Goal: Information Seeking & Learning: Learn about a topic

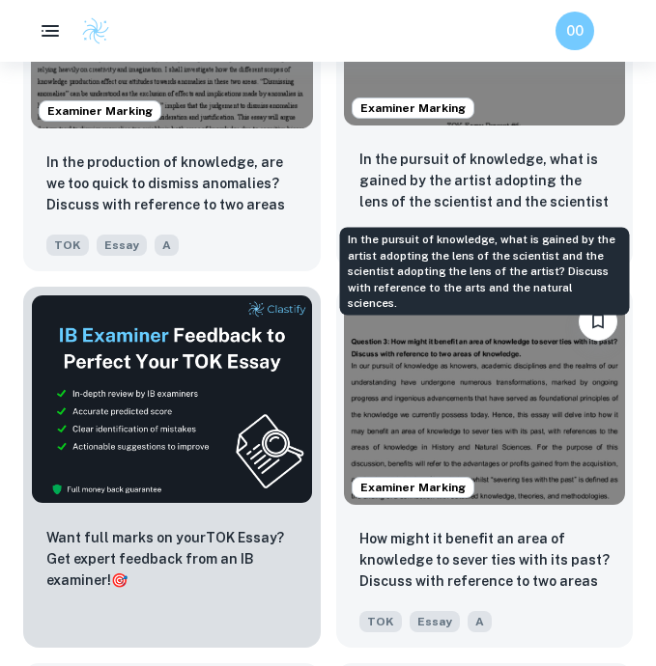
scroll to position [904, 0]
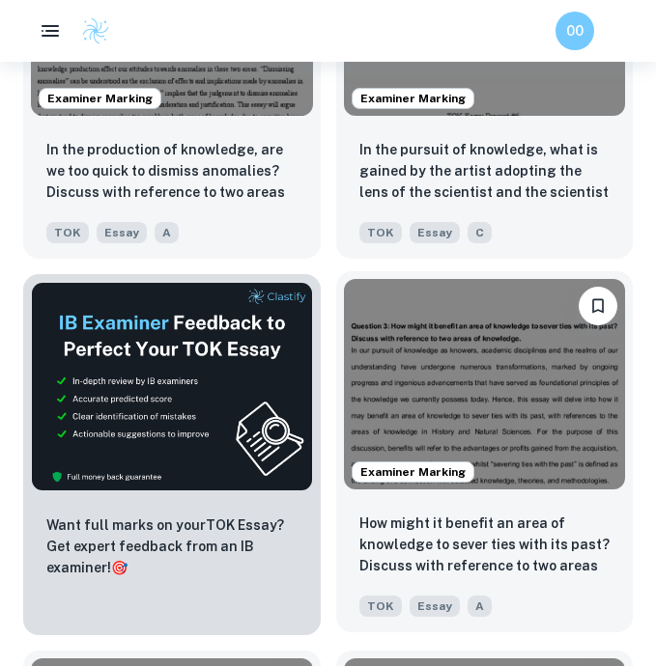
click at [505, 363] on img at bounding box center [485, 384] width 282 height 211
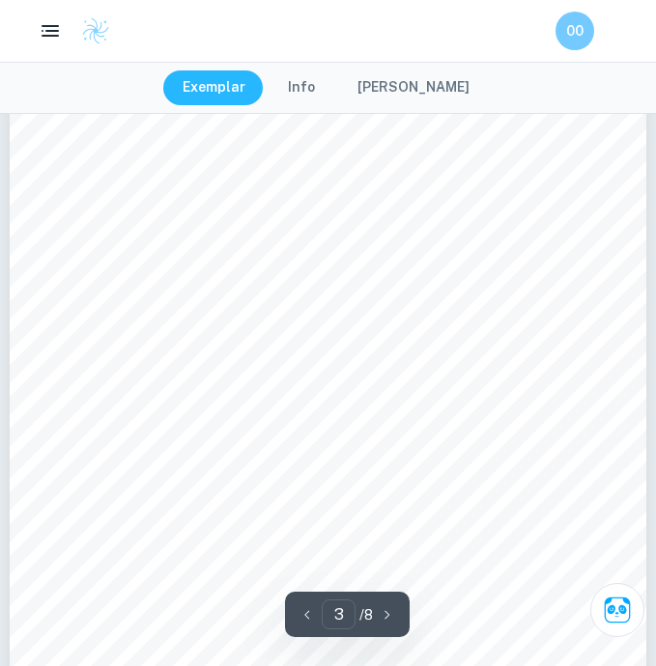
scroll to position [2063, 0]
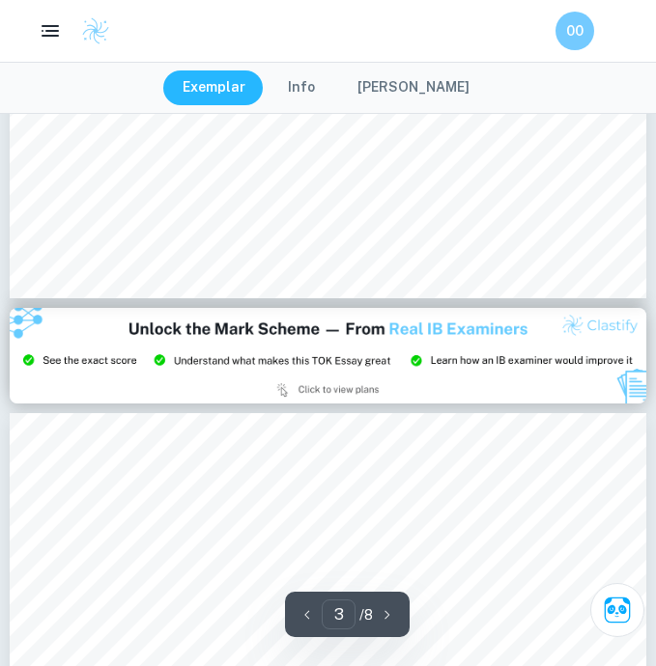
type input "2"
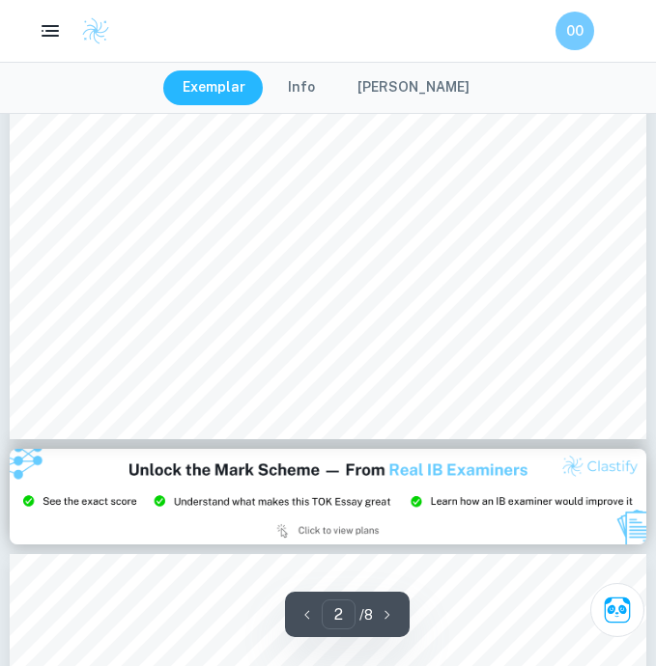
scroll to position [1405, 0]
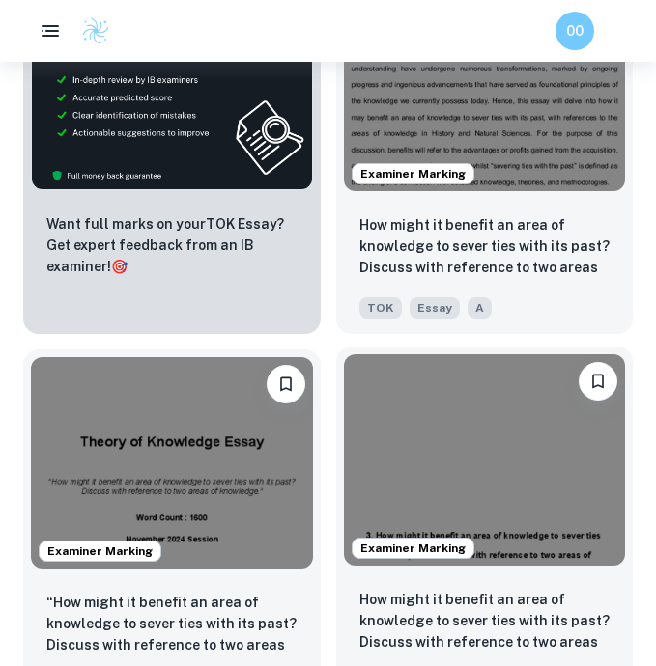
scroll to position [1192, 0]
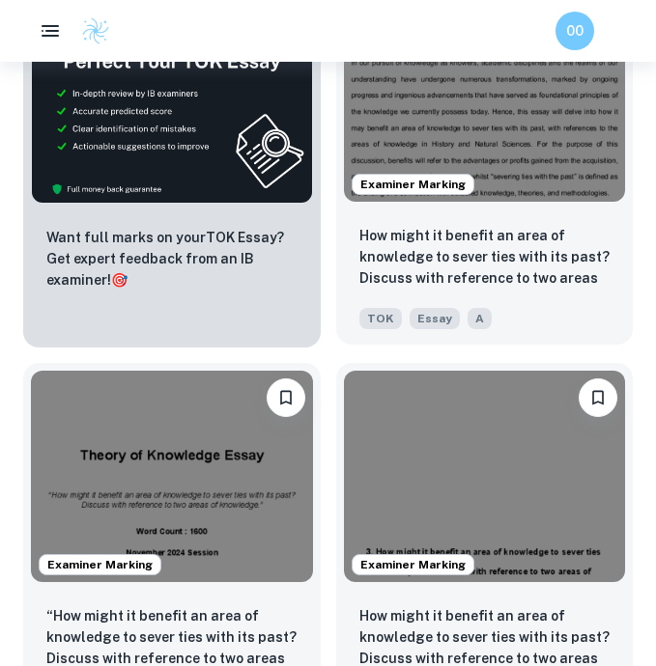
click at [512, 126] on img at bounding box center [485, 96] width 282 height 211
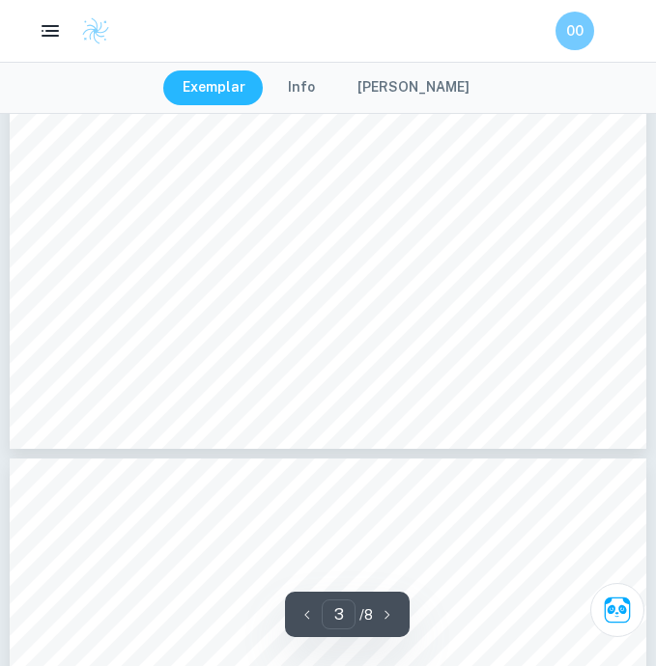
type input "4"
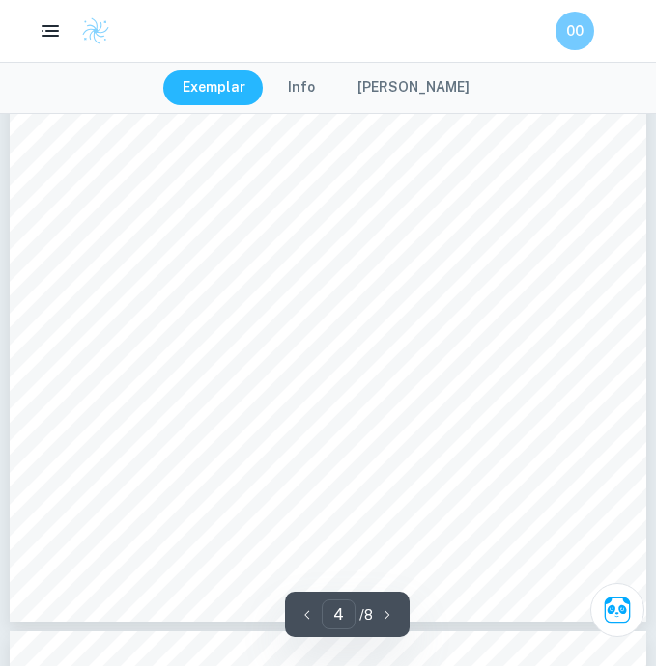
scroll to position [3353, 0]
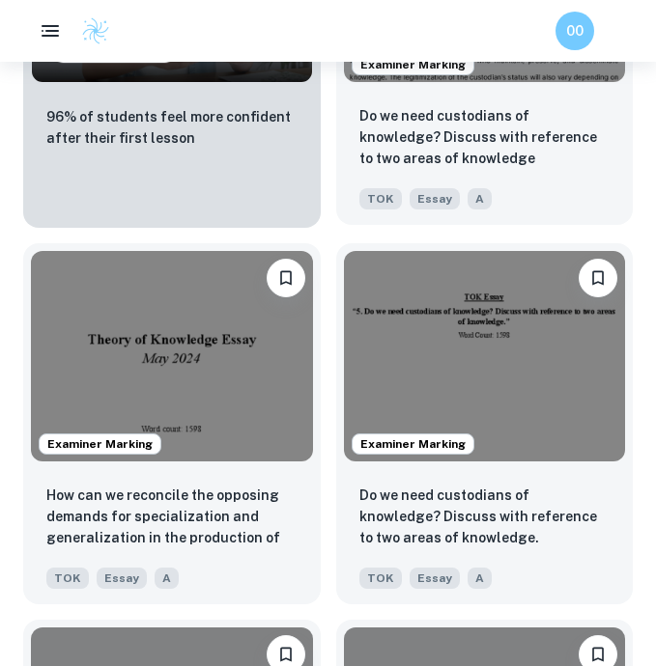
scroll to position [2068, 0]
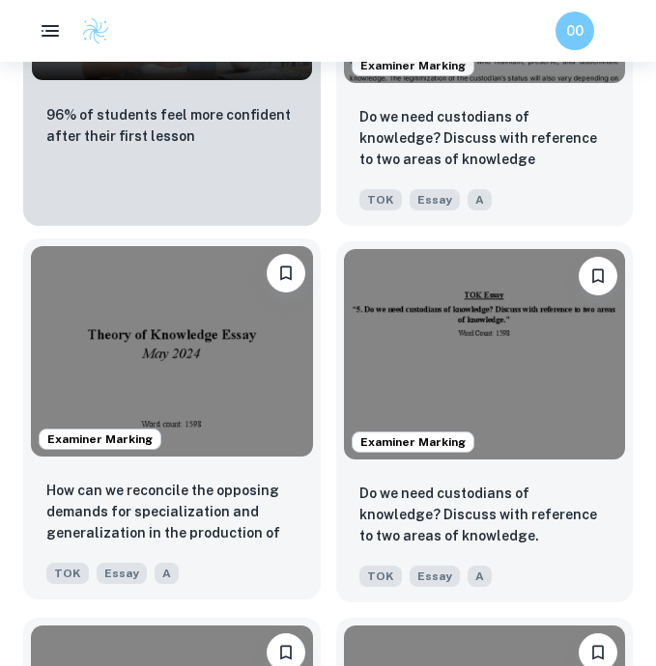
click at [203, 329] on img at bounding box center [172, 351] width 282 height 211
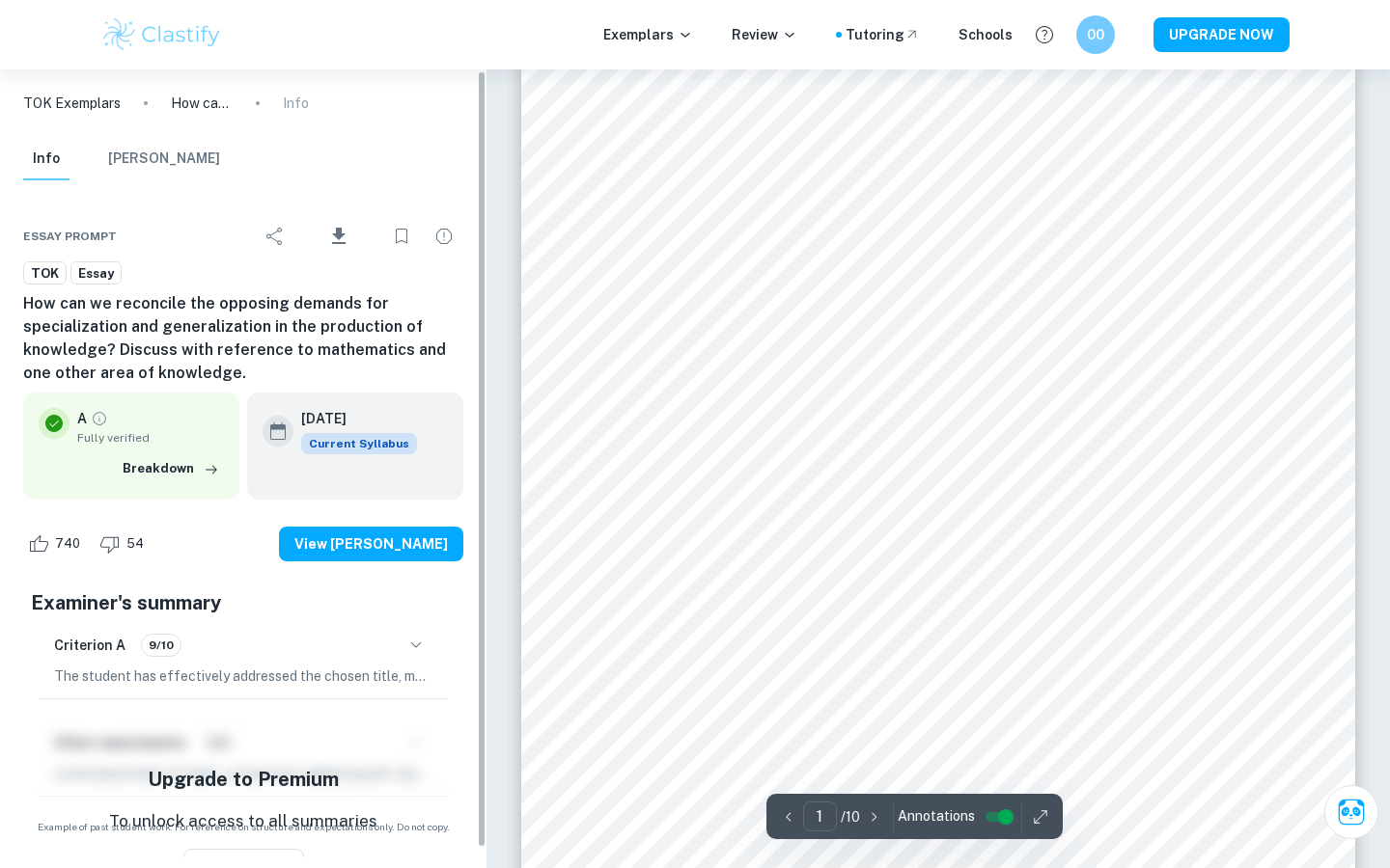
scroll to position [32, 0]
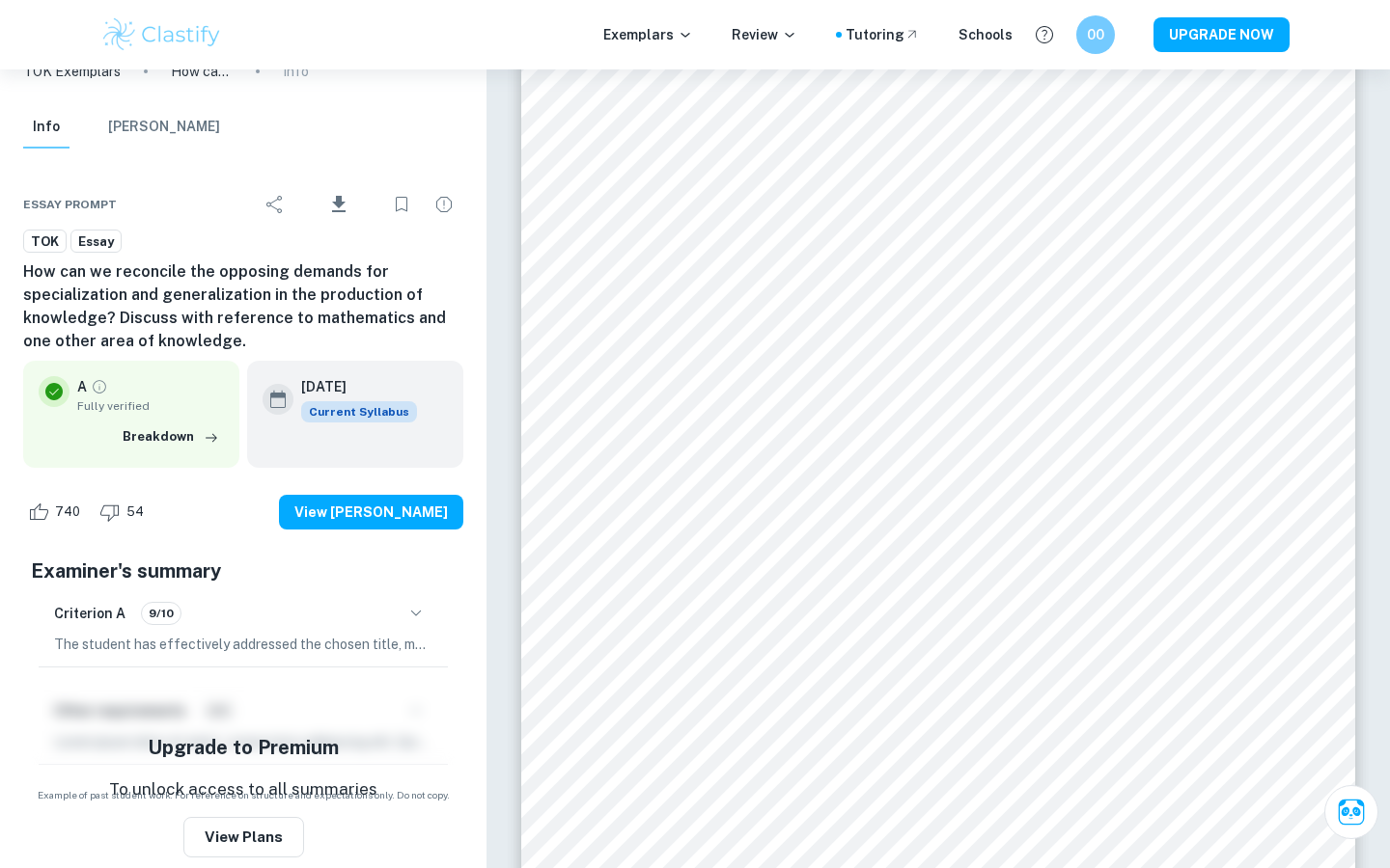
click at [416, 611] on icon "button" at bounding box center [416, 613] width 23 height 23
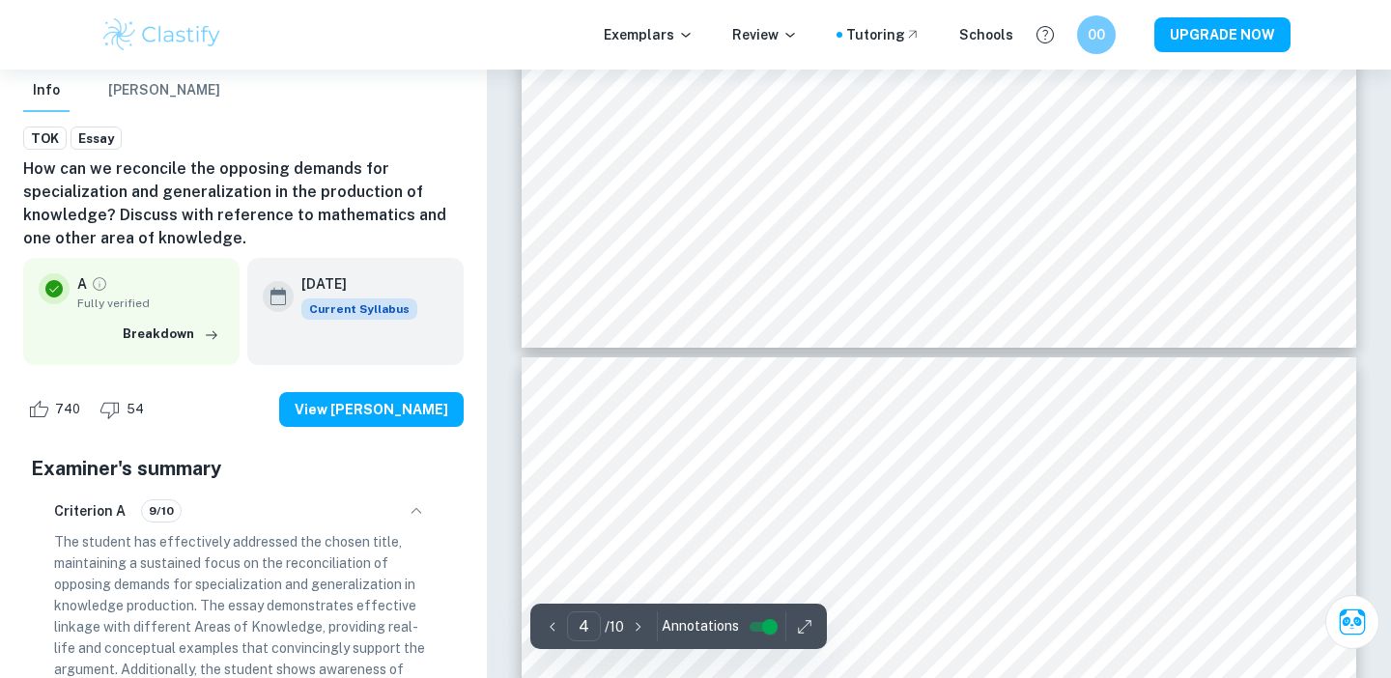
scroll to position [4720, 0]
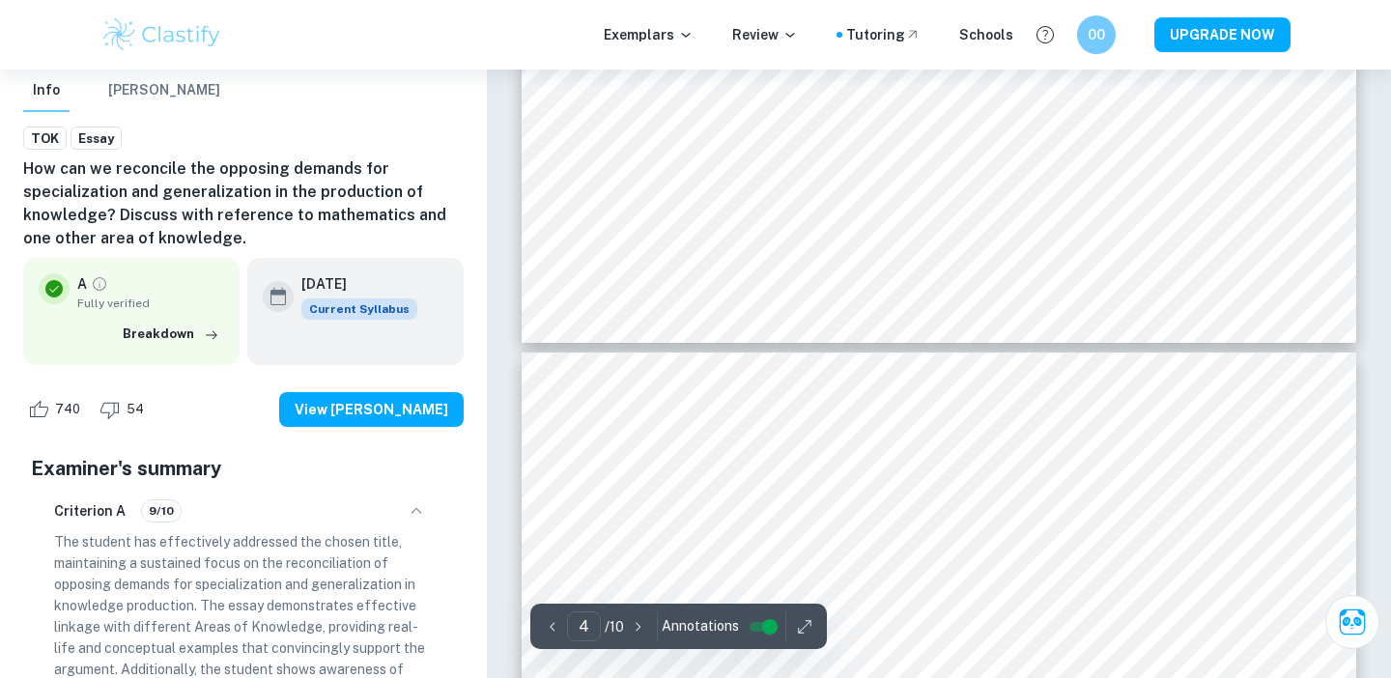
type input "3"
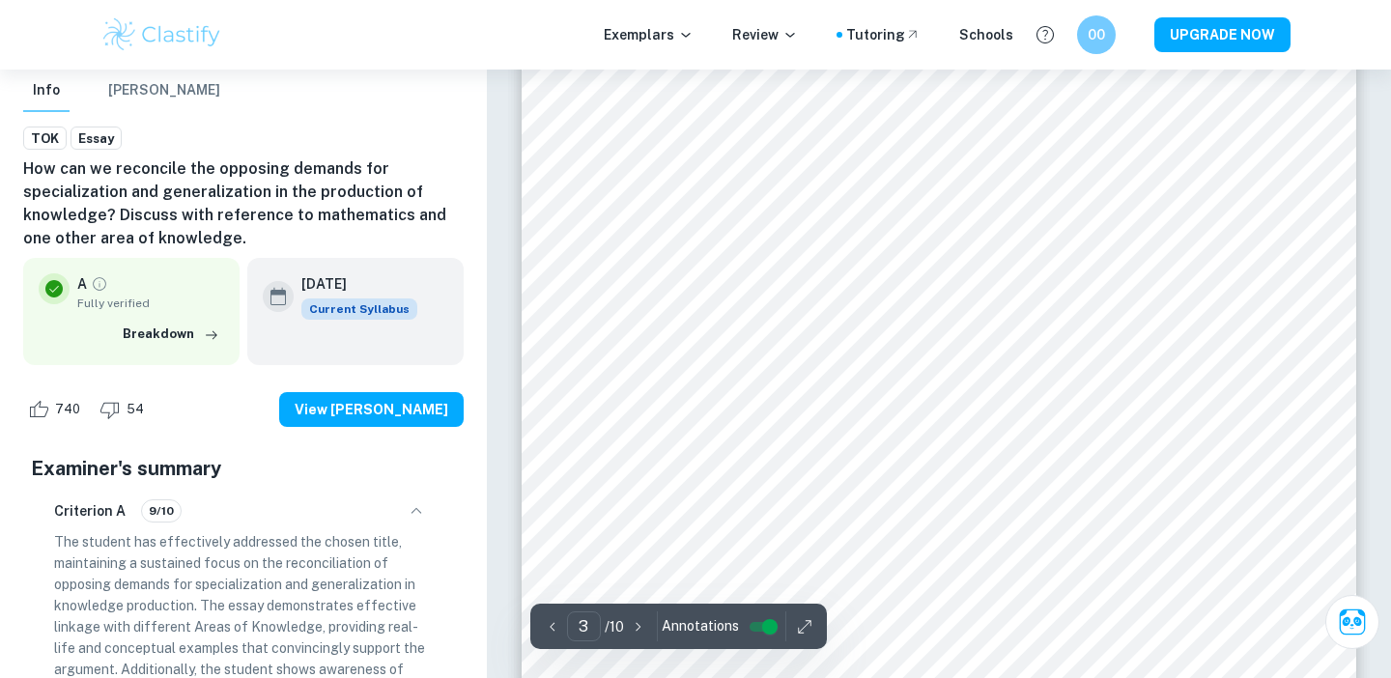
scroll to position [2687, 0]
click at [655, 617] on button "button" at bounding box center [804, 626] width 29 height 30
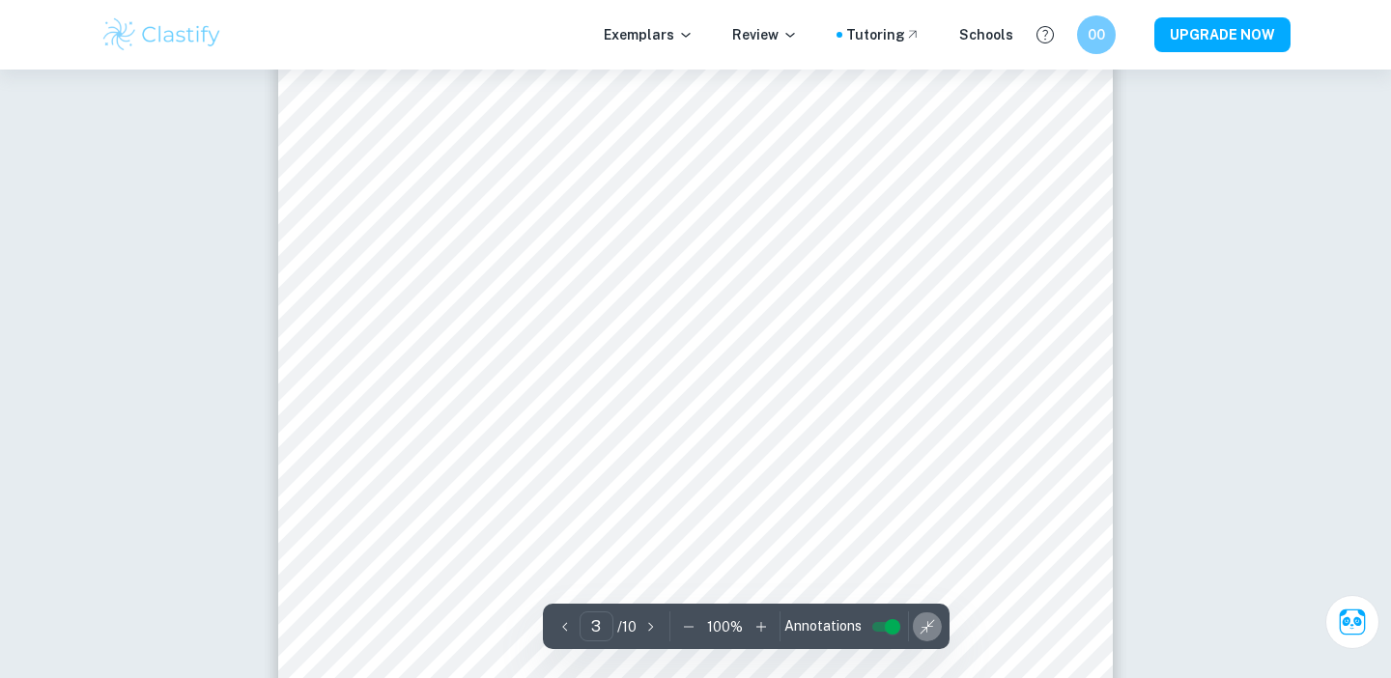
click at [655, 623] on icon "button" at bounding box center [926, 626] width 19 height 19
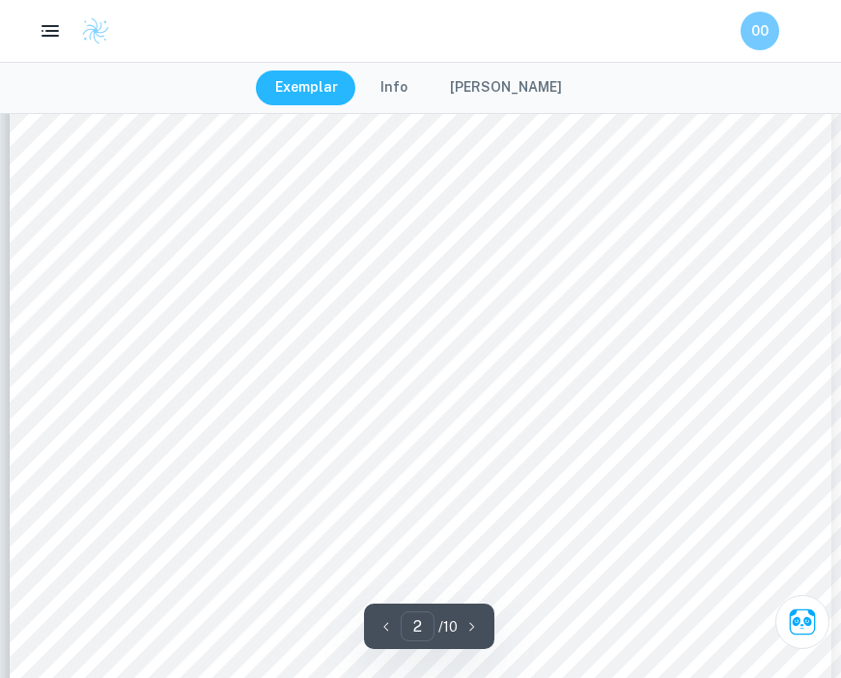
scroll to position [1337, 0]
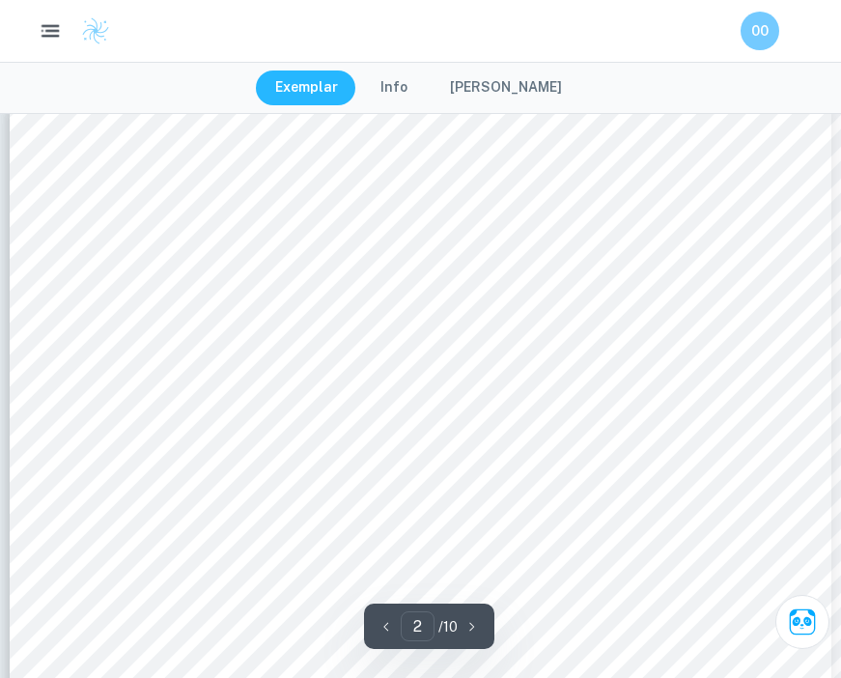
click at [45, 22] on icon "button" at bounding box center [51, 31] width 24 height 24
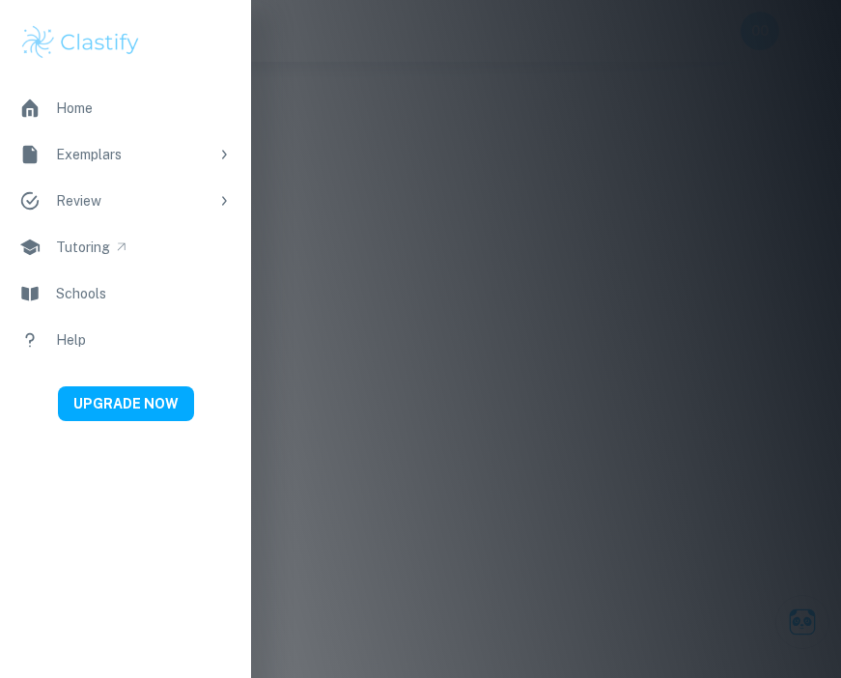
click at [572, 307] on div at bounding box center [420, 339] width 841 height 678
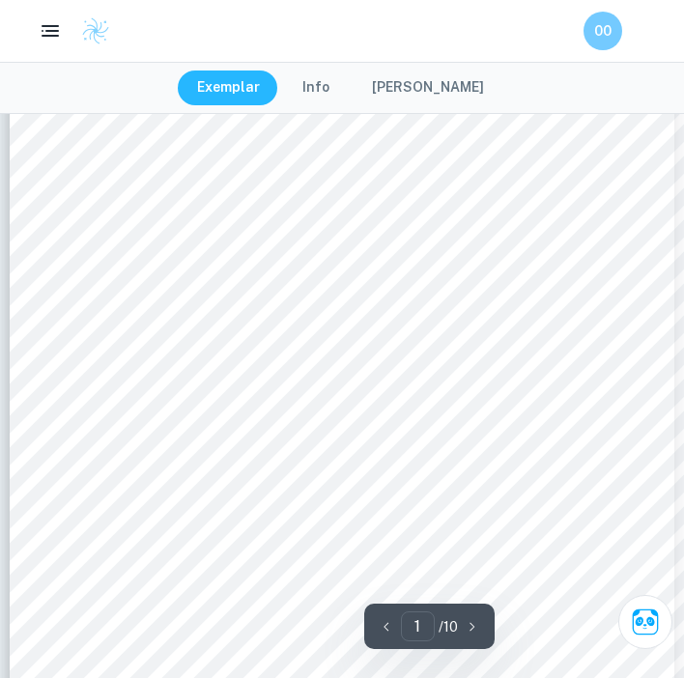
scroll to position [0, 0]
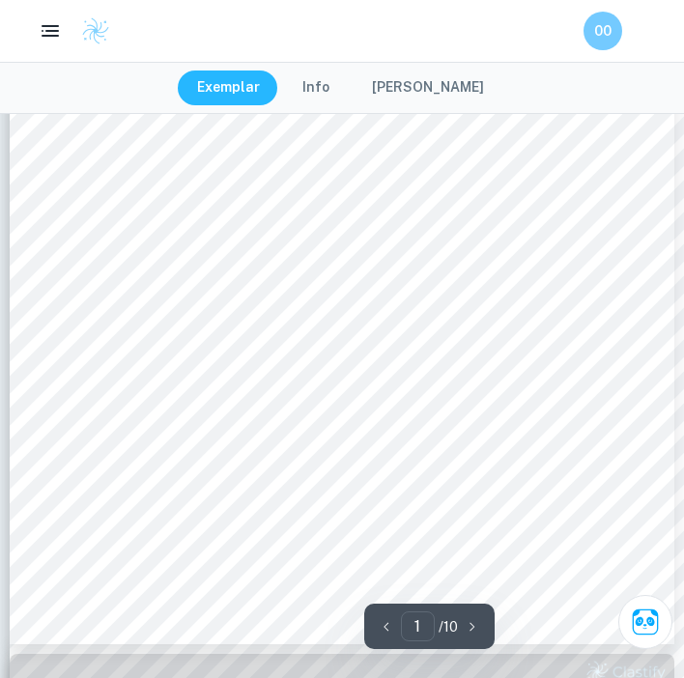
type input "2"
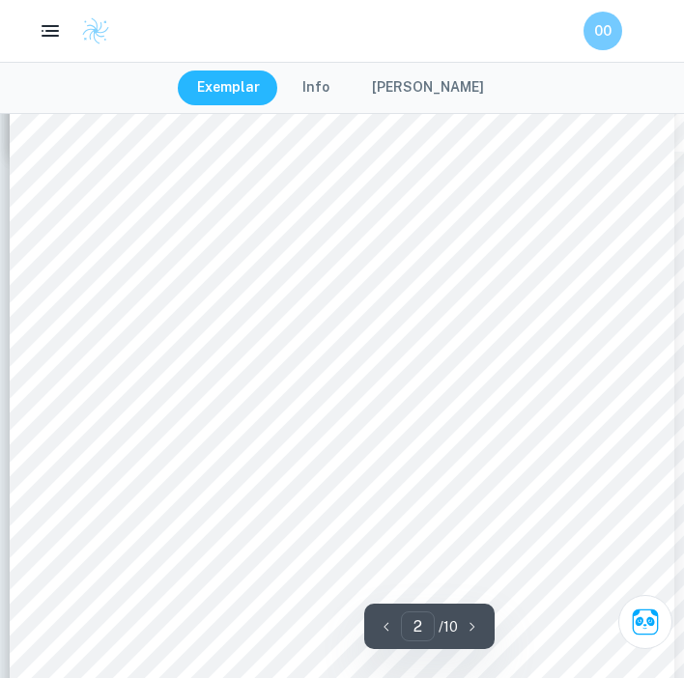
scroll to position [1173, 0]
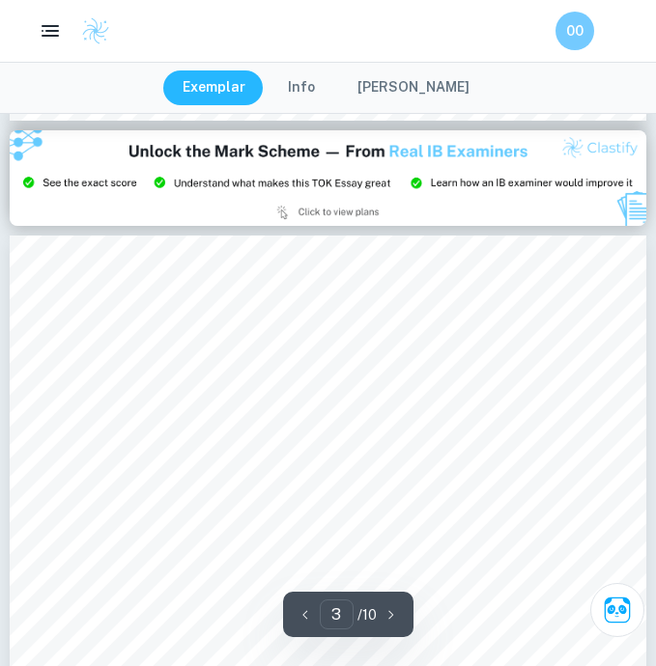
scroll to position [2012, 0]
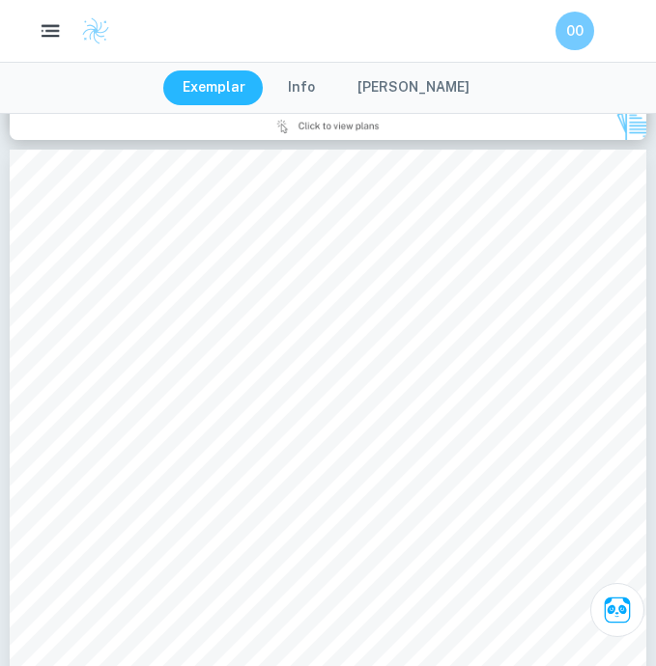
click at [51, 28] on icon "button" at bounding box center [51, 31] width 24 height 24
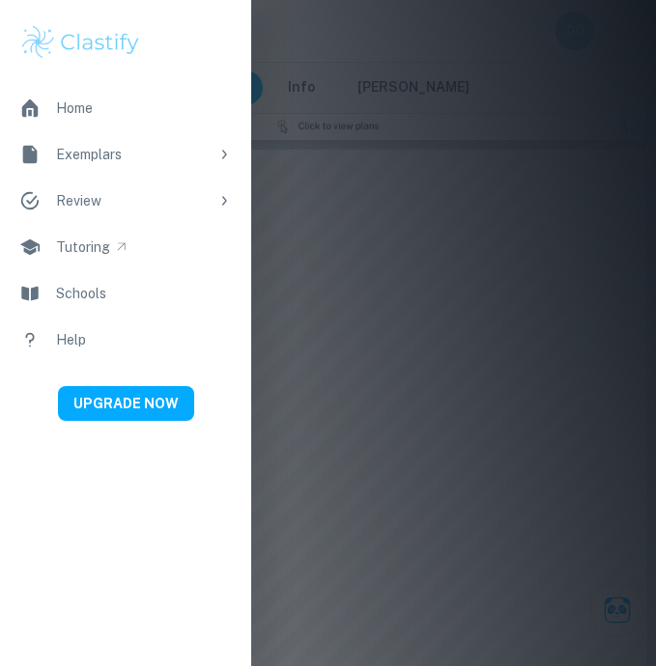
click at [433, 12] on div at bounding box center [328, 333] width 656 height 666
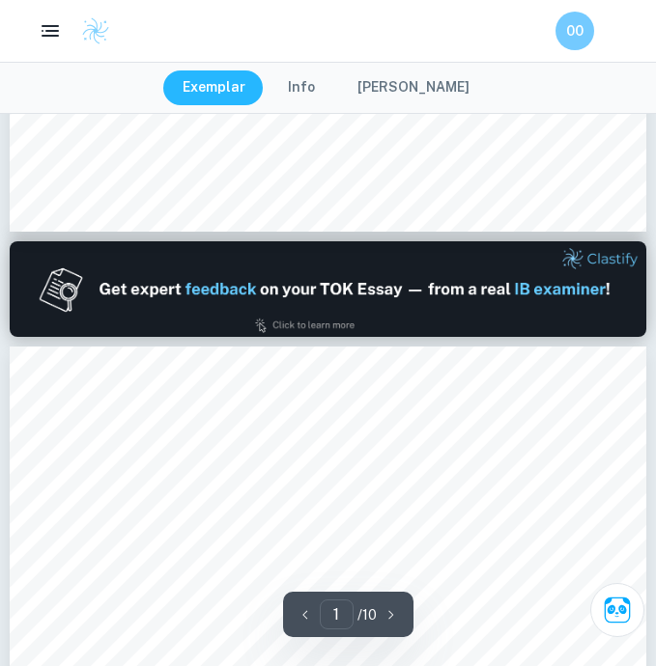
type input "2"
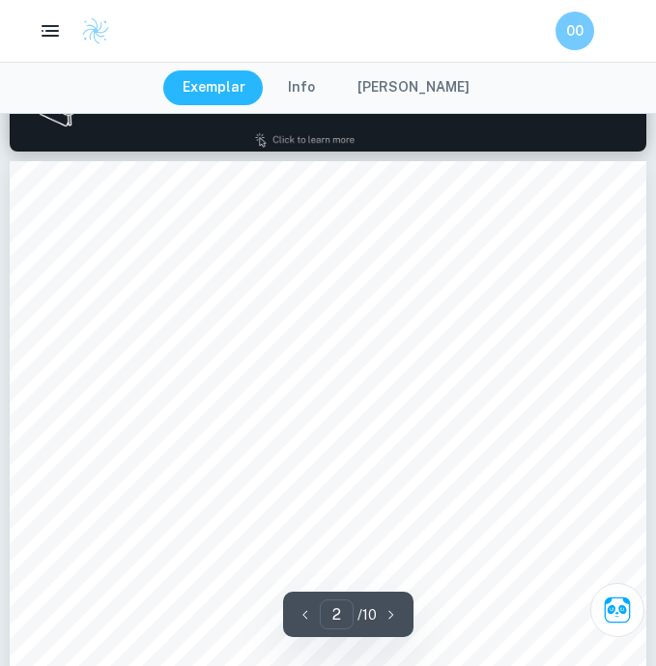
scroll to position [988, 0]
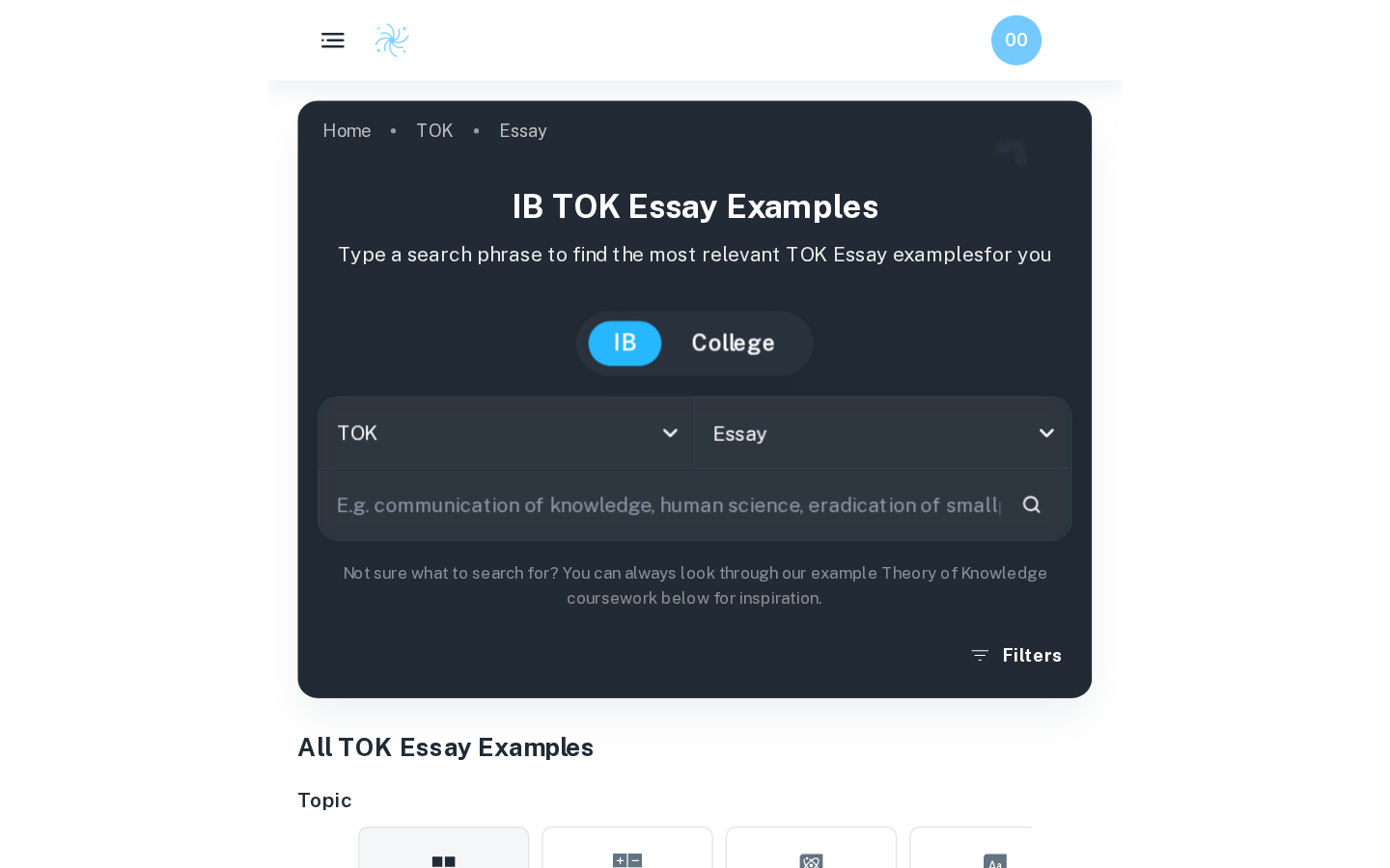
scroll to position [483, 0]
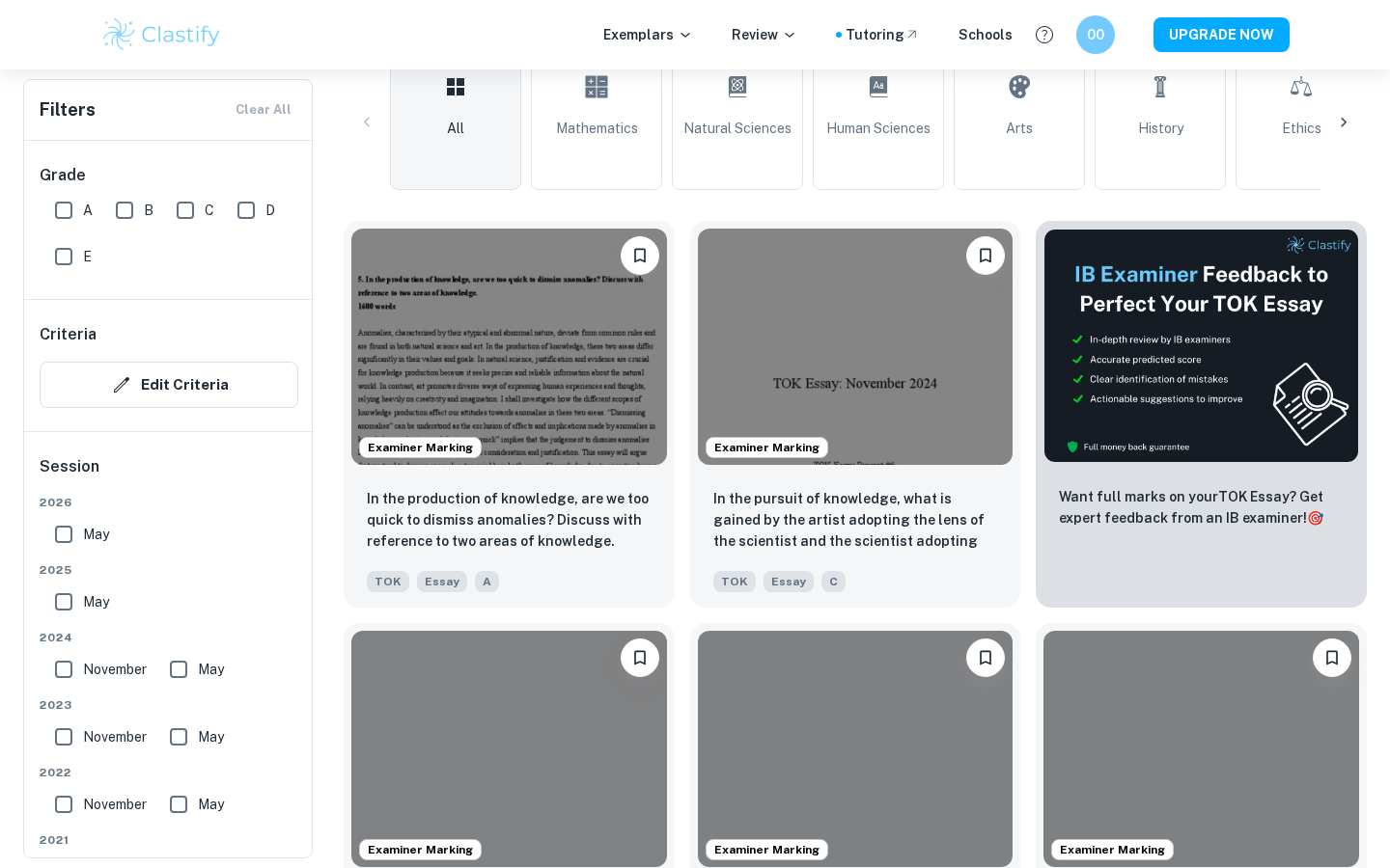
click at [59, 211] on input "A" at bounding box center [63, 210] width 39 height 39
checkbox input "true"
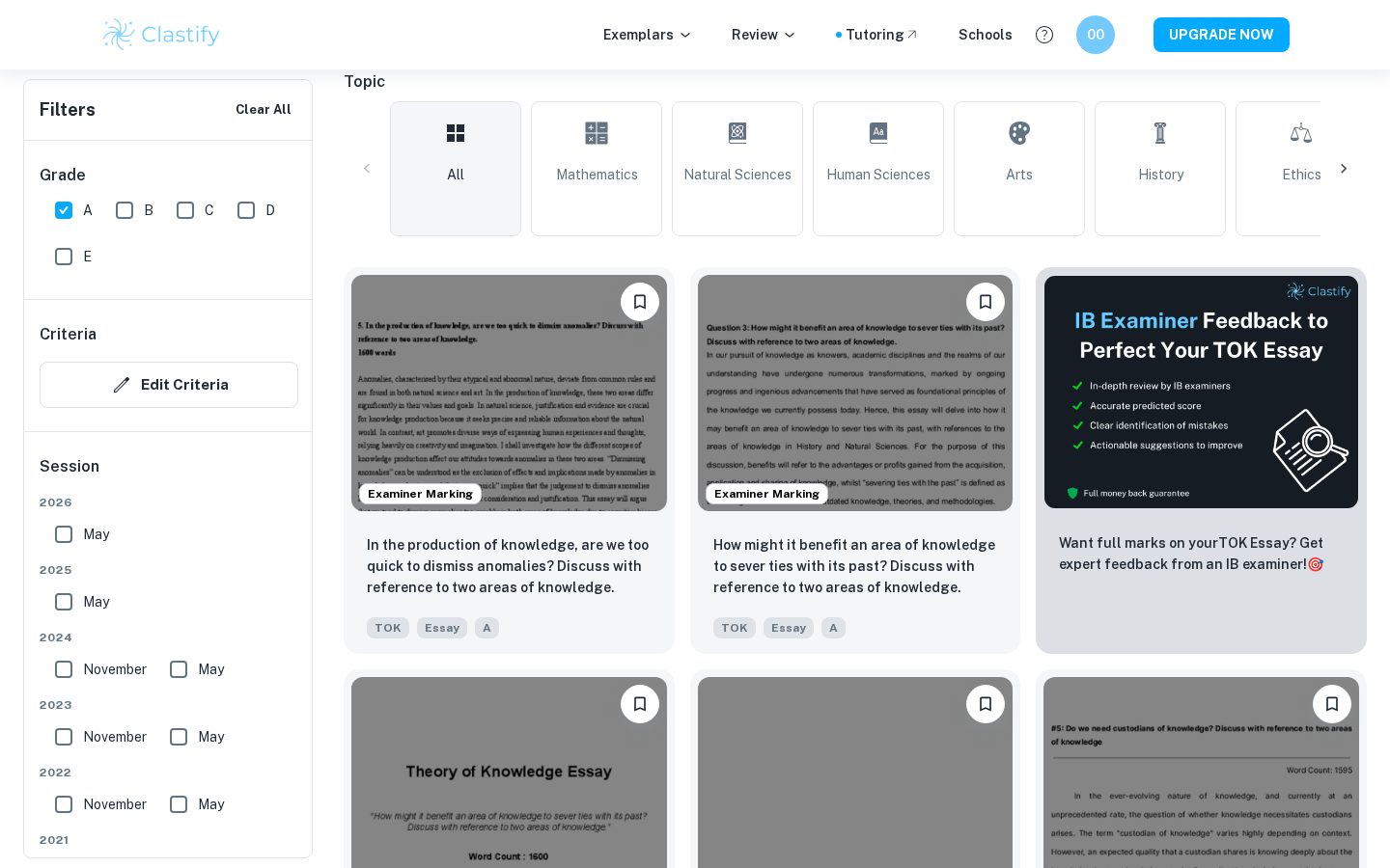
click at [59, 529] on input "May" at bounding box center [63, 534] width 39 height 39
checkbox input "true"
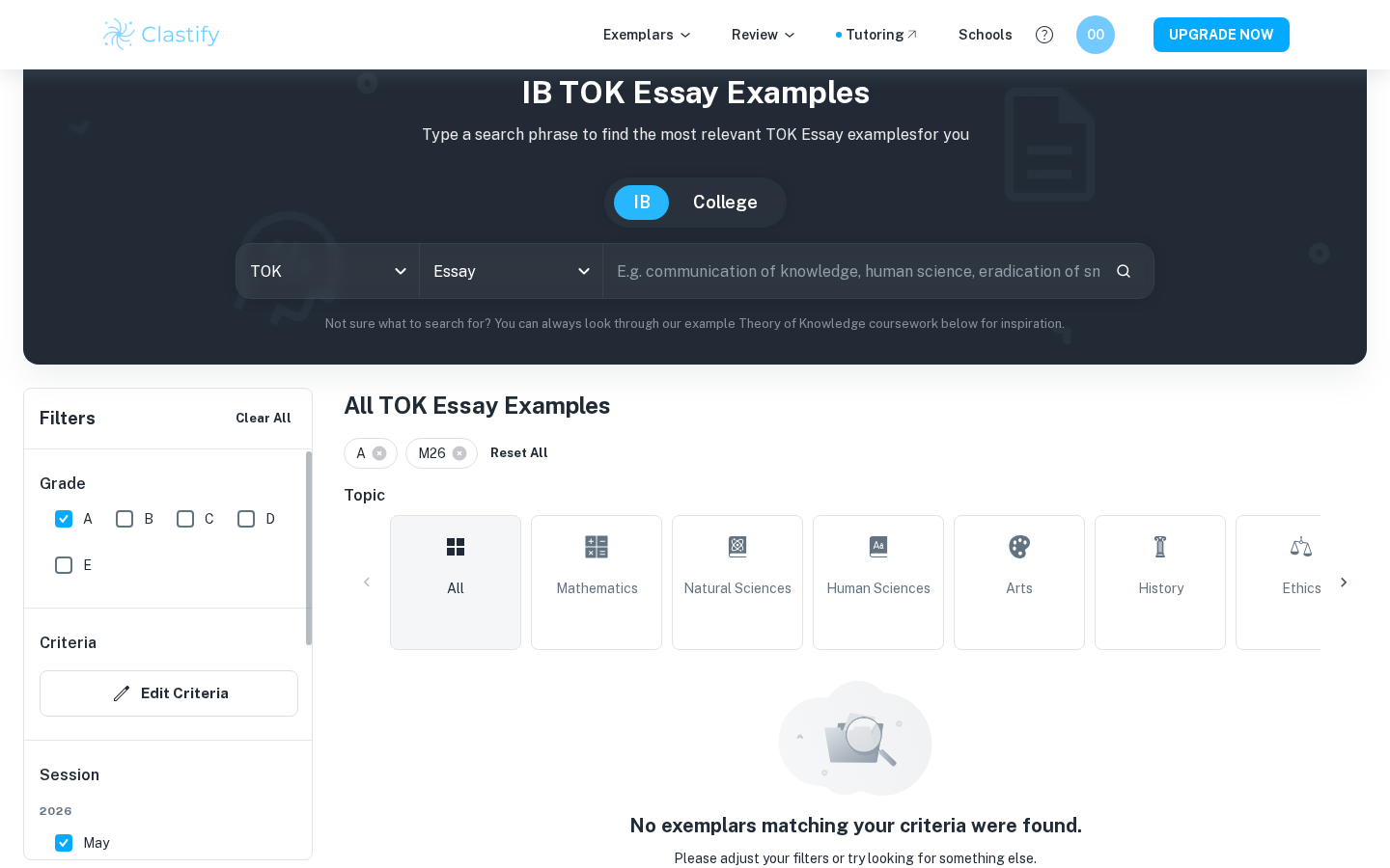
scroll to position [380, 0]
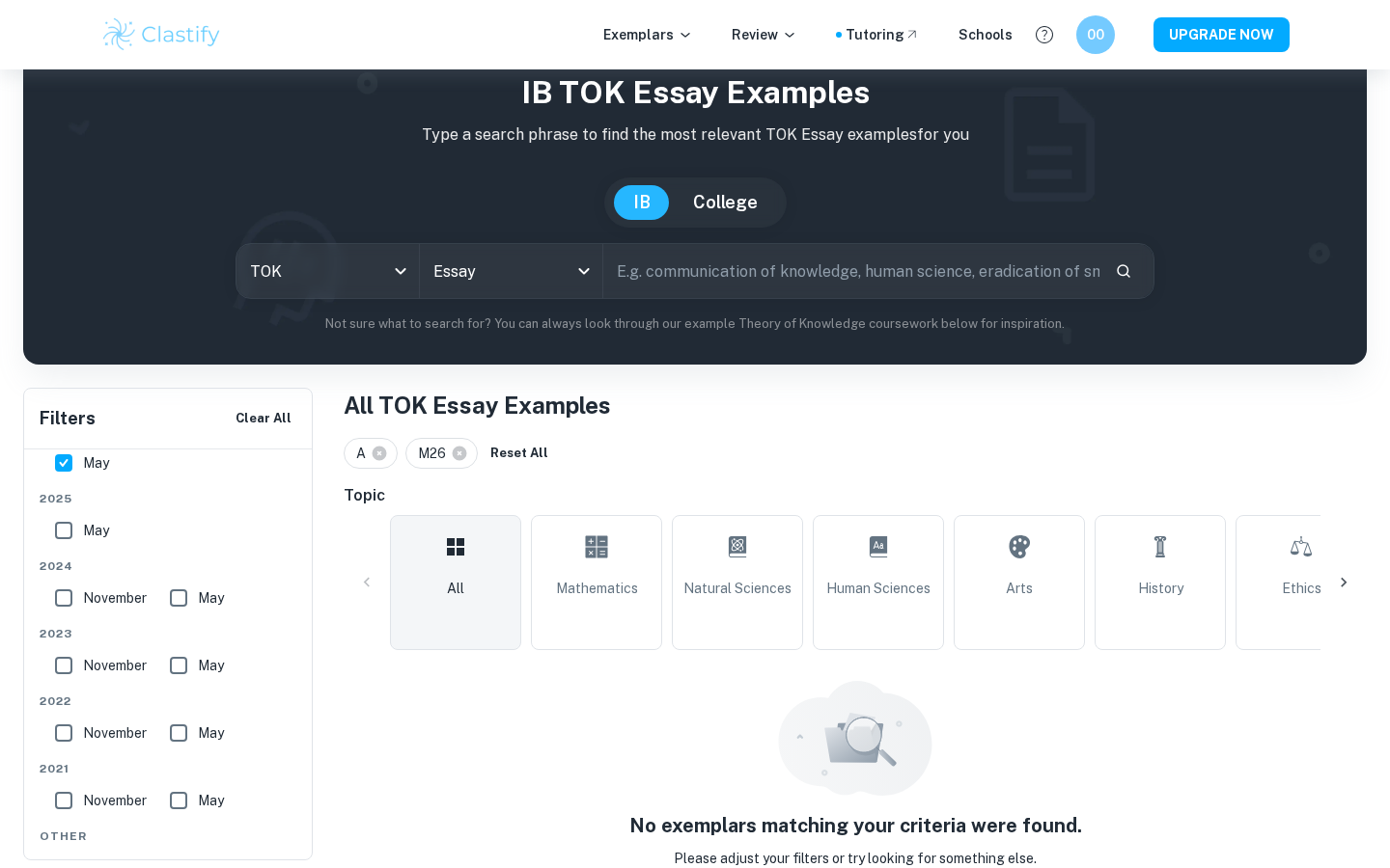
click at [63, 525] on input "May" at bounding box center [63, 530] width 39 height 39
checkbox input "true"
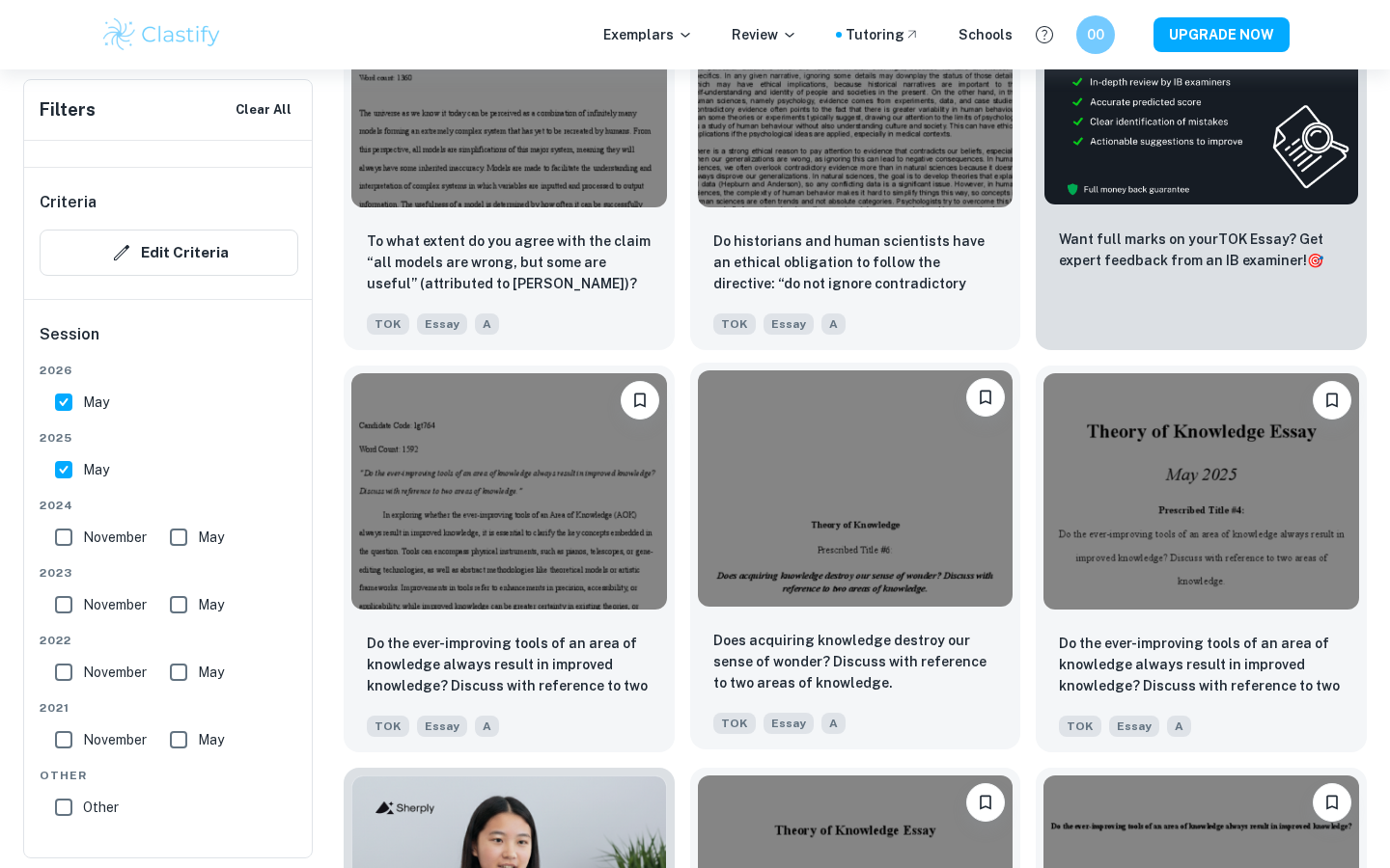
scroll to position [792, 0]
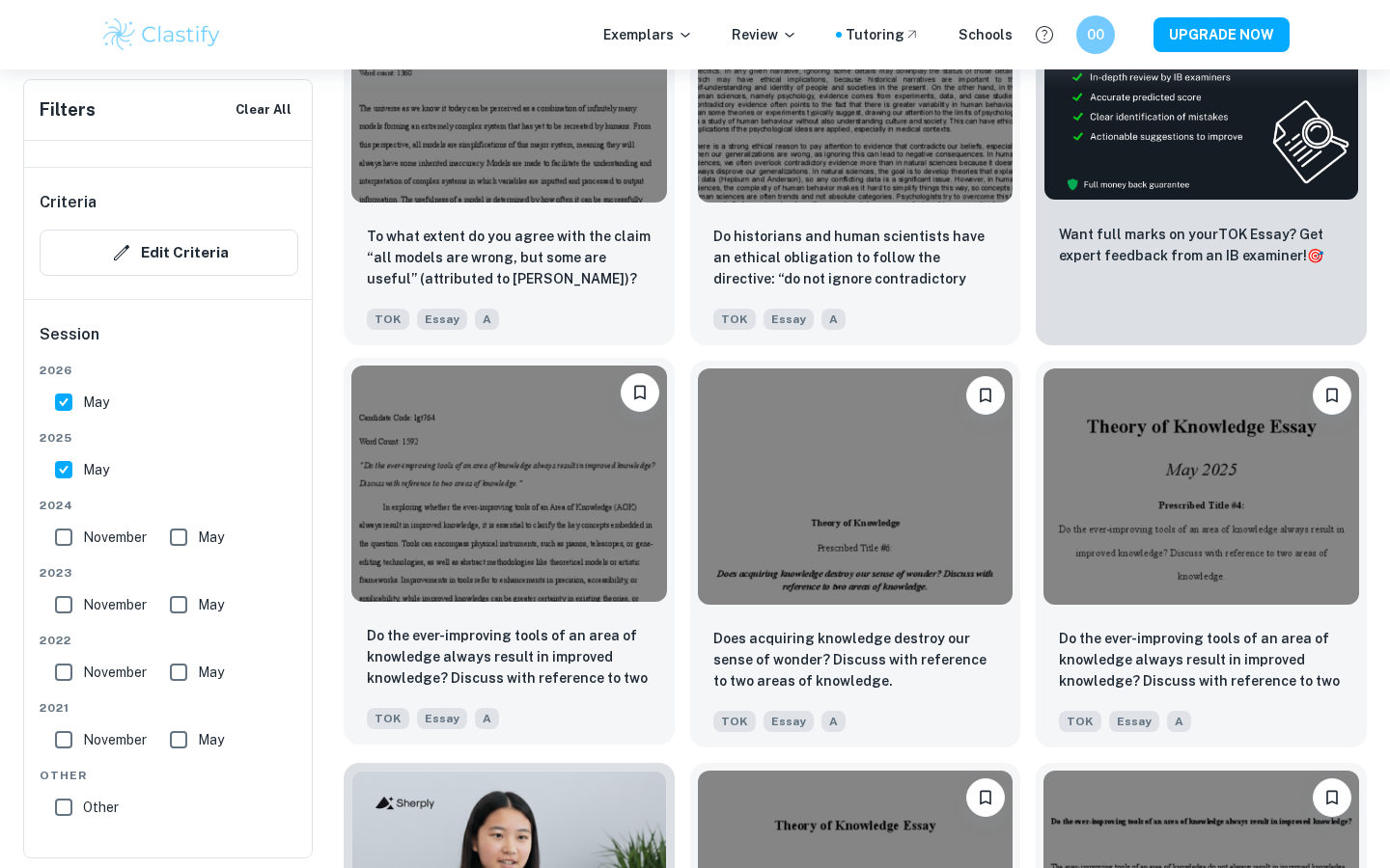
click at [513, 568] on img at bounding box center [510, 483] width 316 height 237
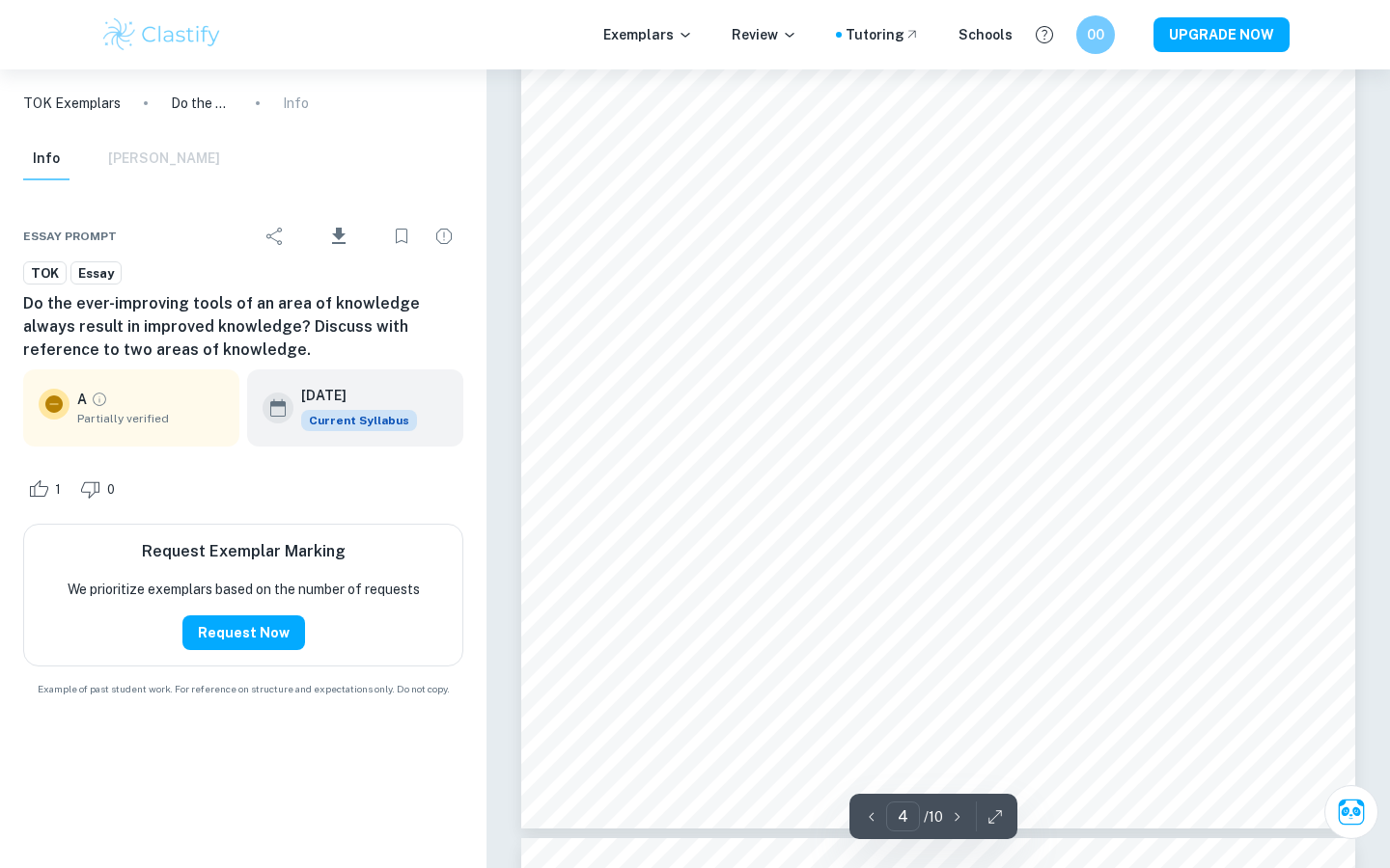
scroll to position [4736, 0]
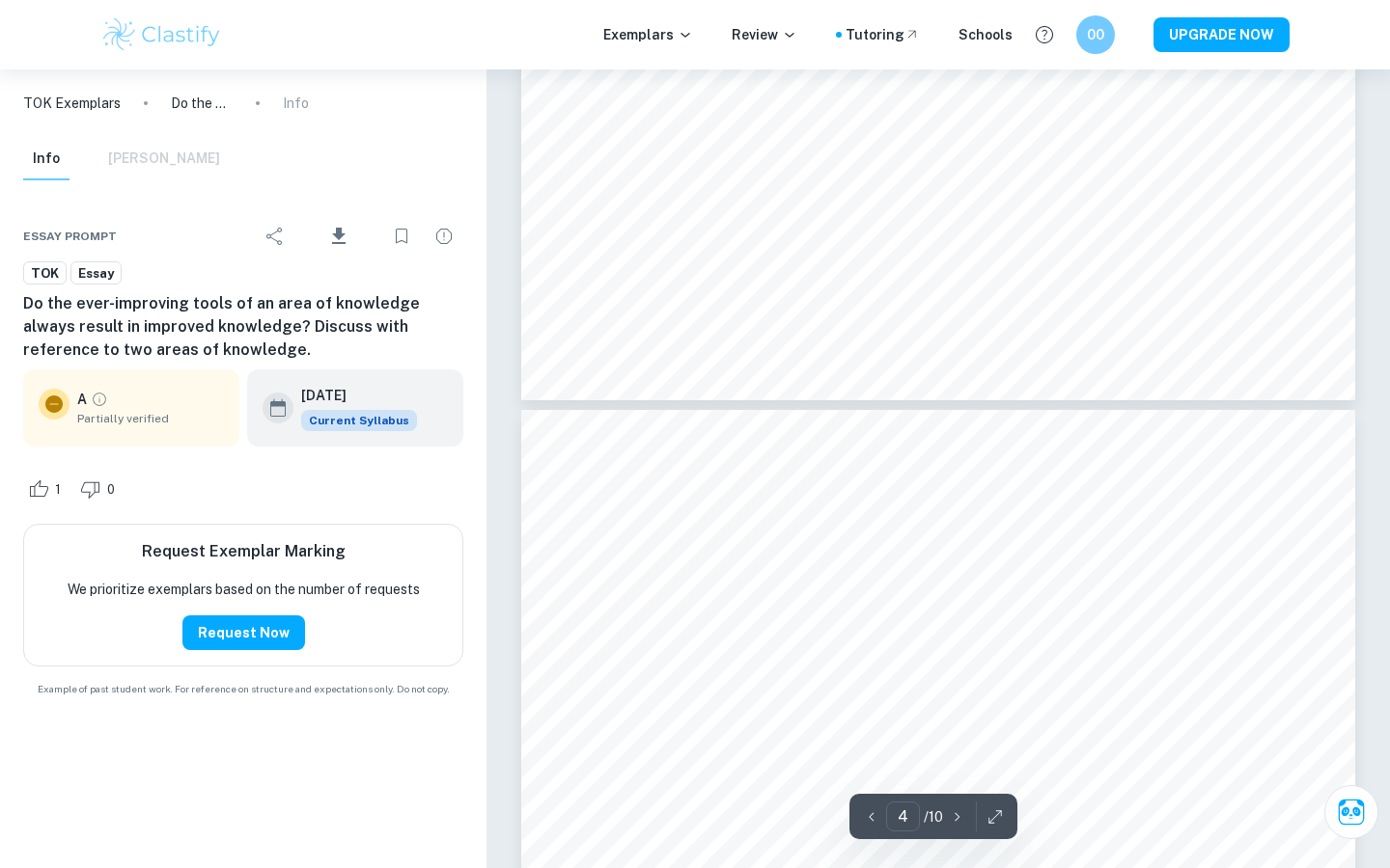
type input "5"
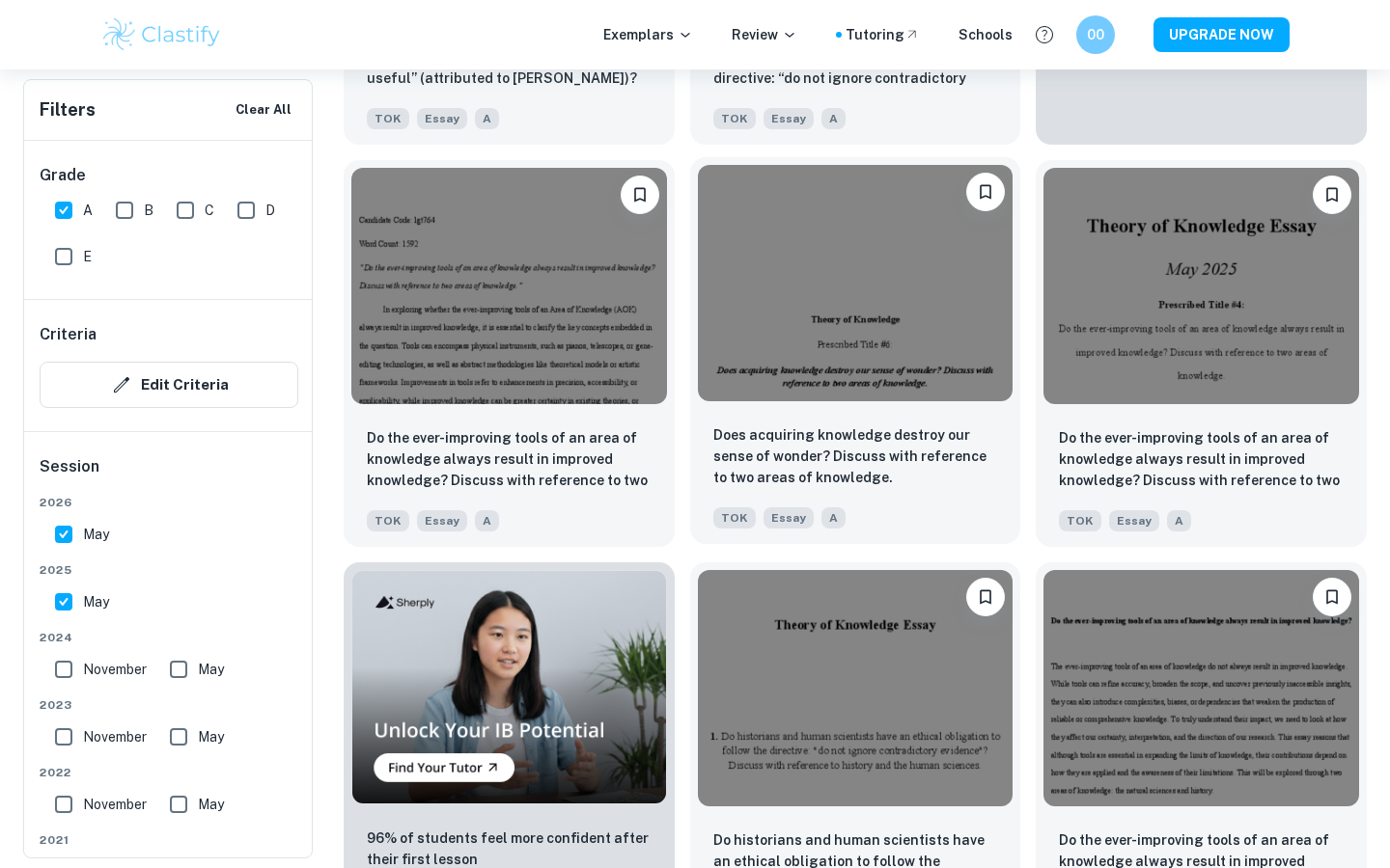
scroll to position [997, 0]
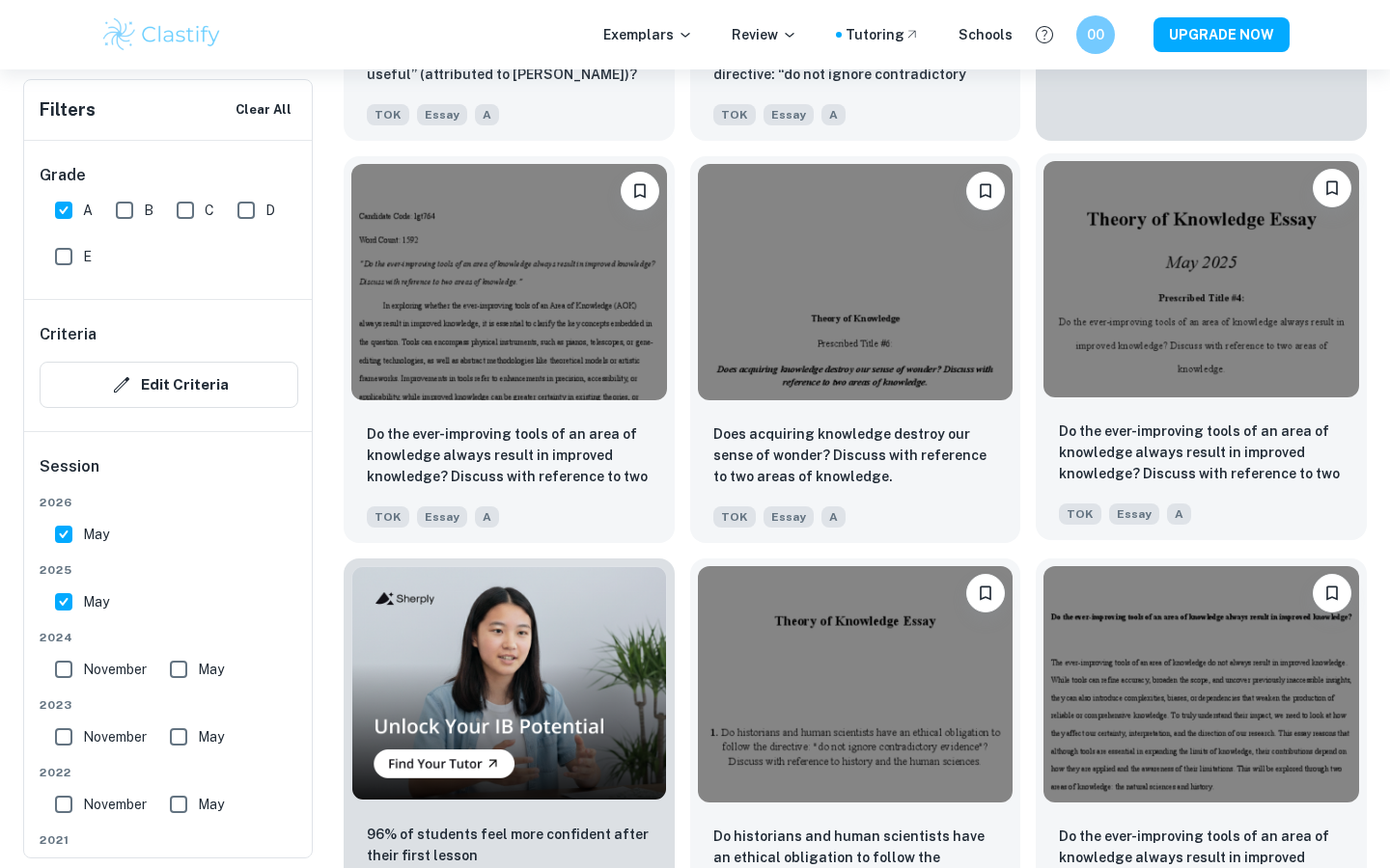
click at [655, 351] on img at bounding box center [1201, 279] width 316 height 237
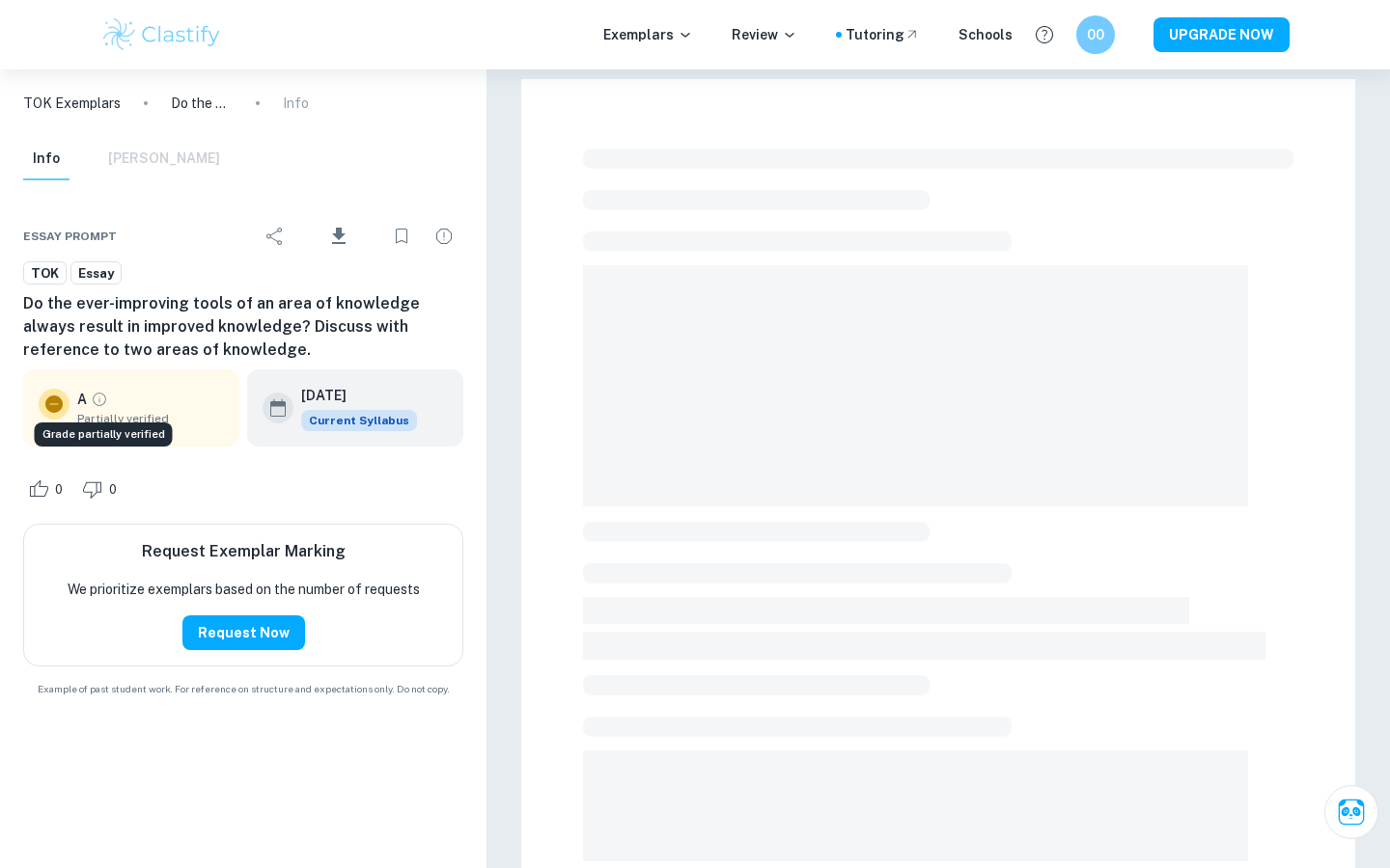
click at [93, 396] on icon "Grade partially verified" at bounding box center [99, 399] width 17 height 17
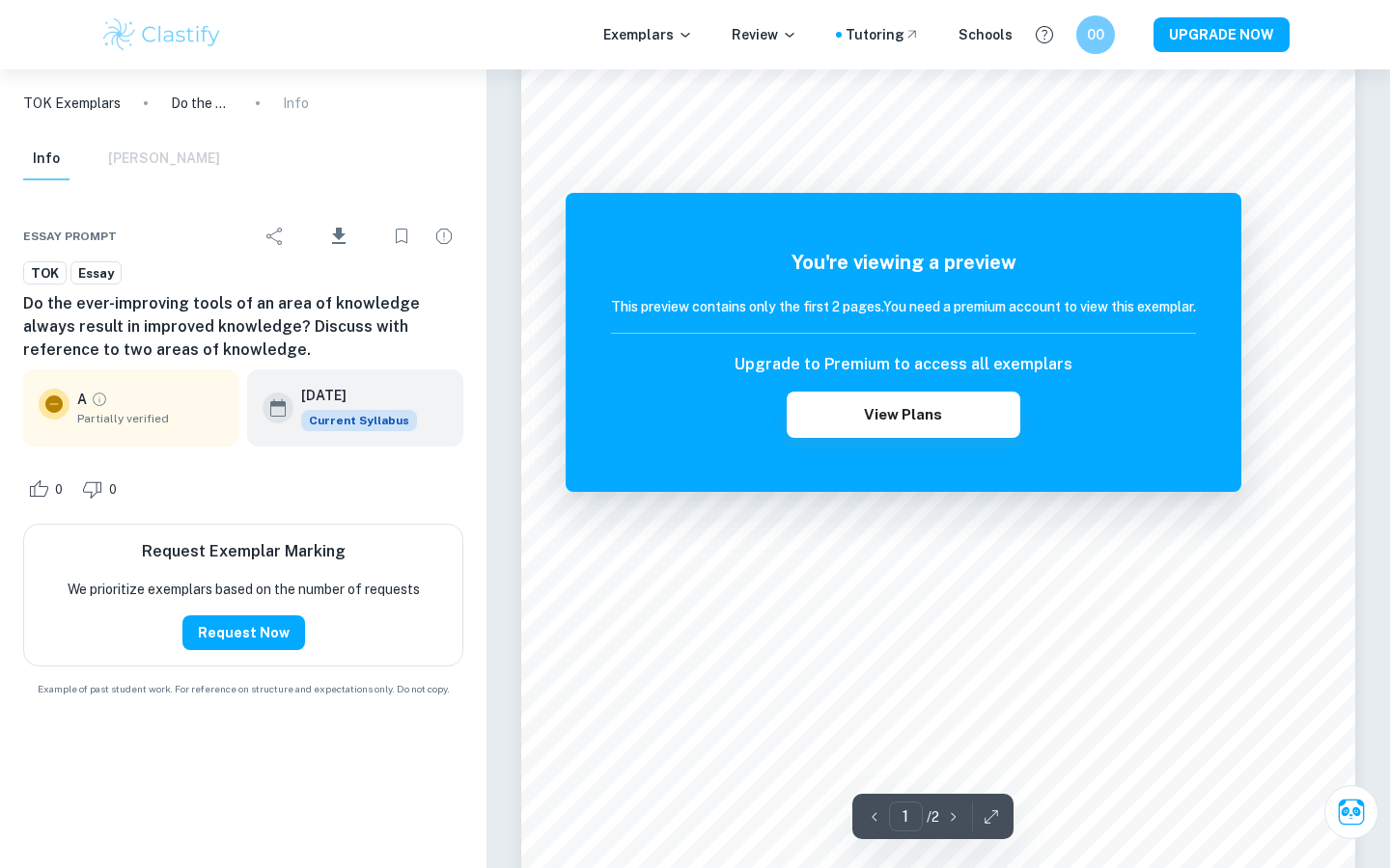
scroll to position [102, 0]
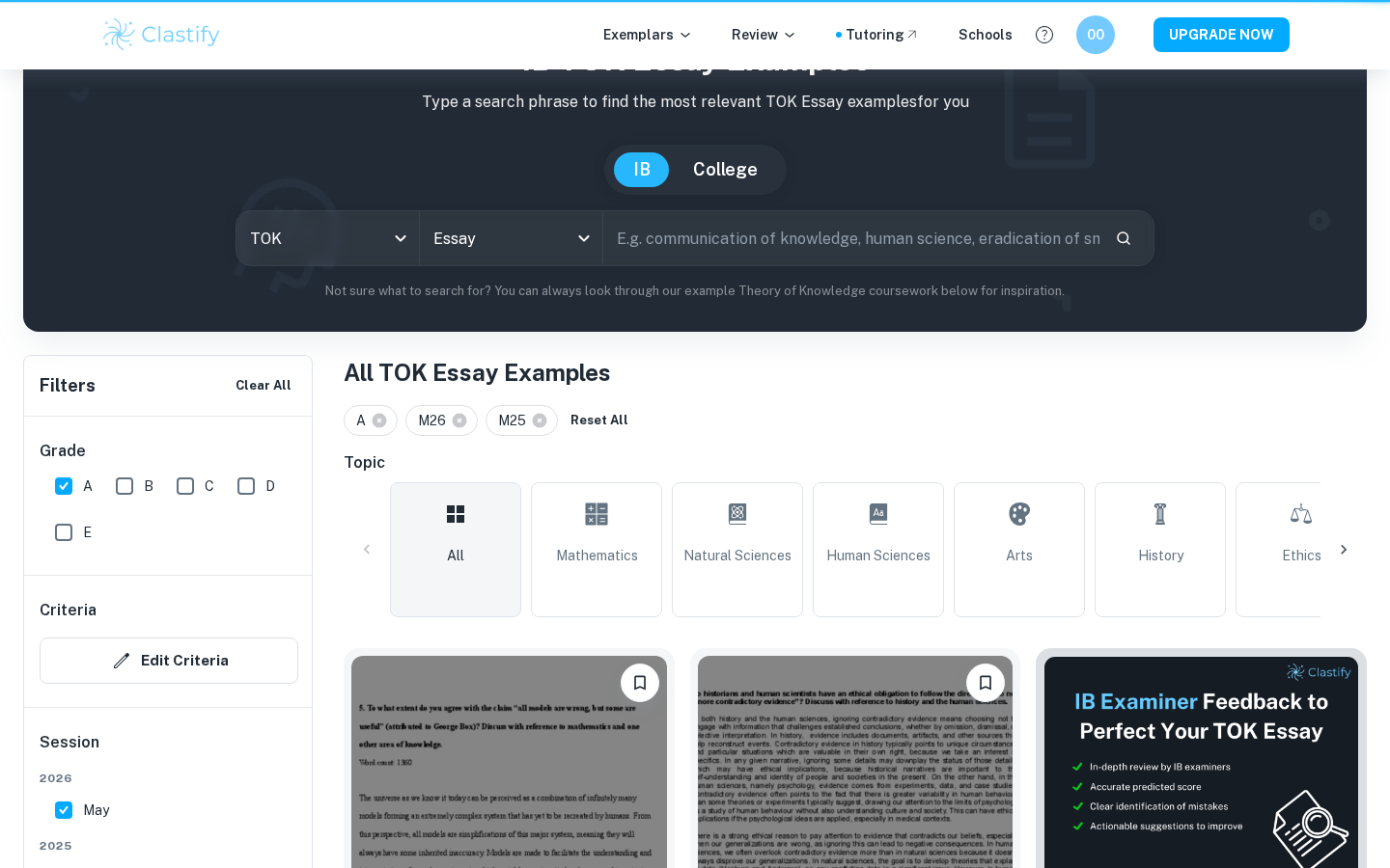
scroll to position [997, 0]
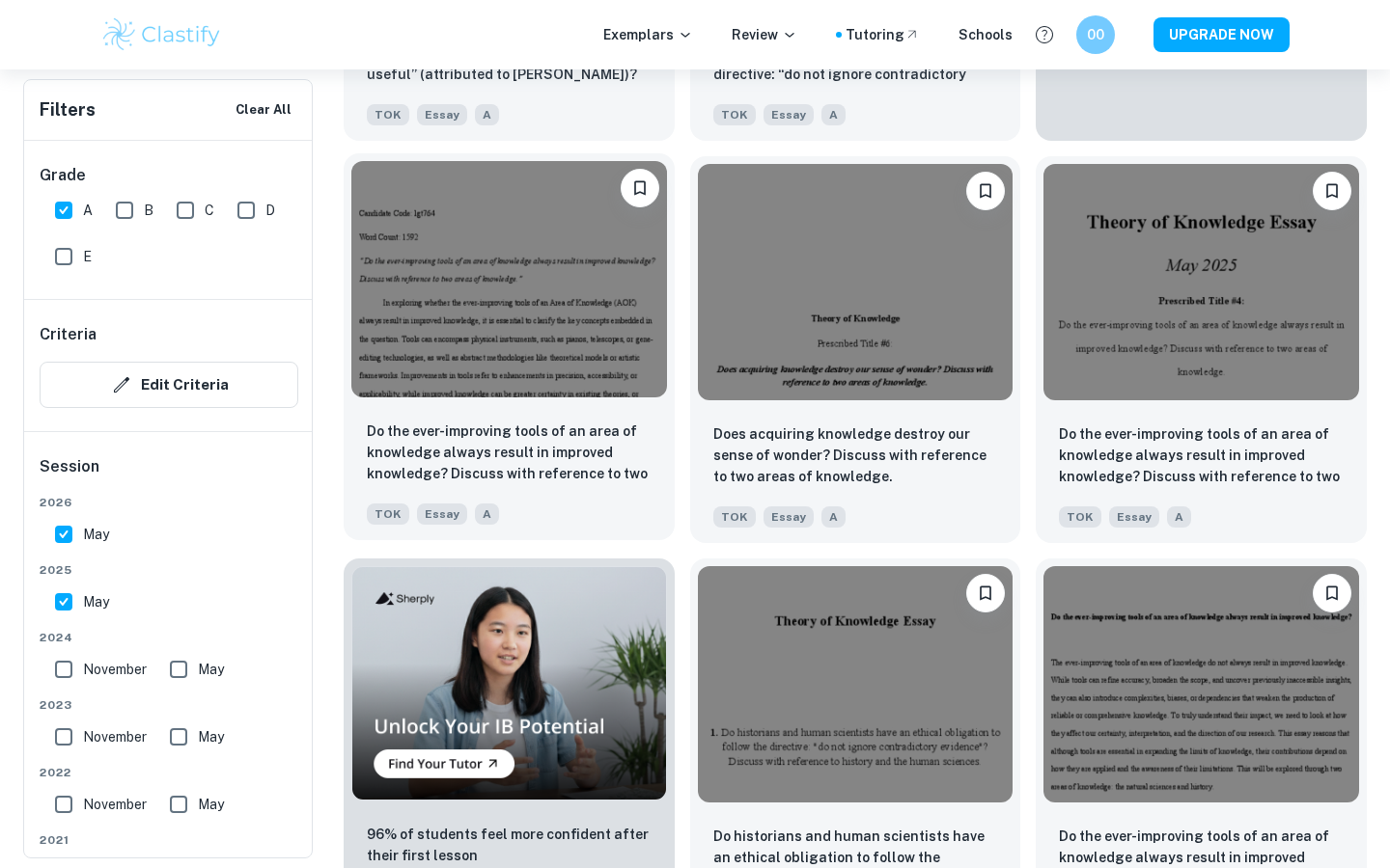
click at [551, 341] on img at bounding box center [510, 279] width 316 height 237
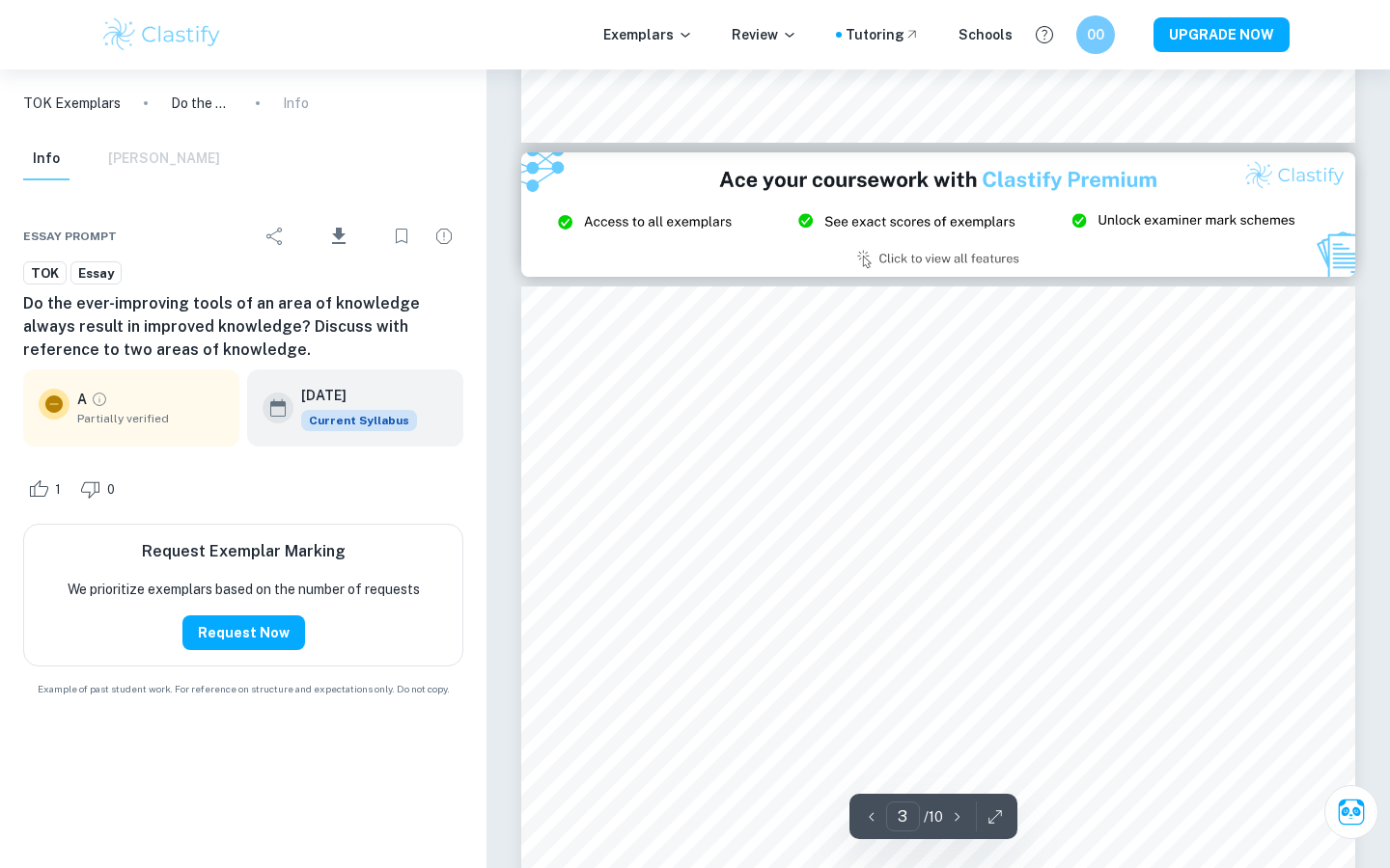
scroll to position [2451, 0]
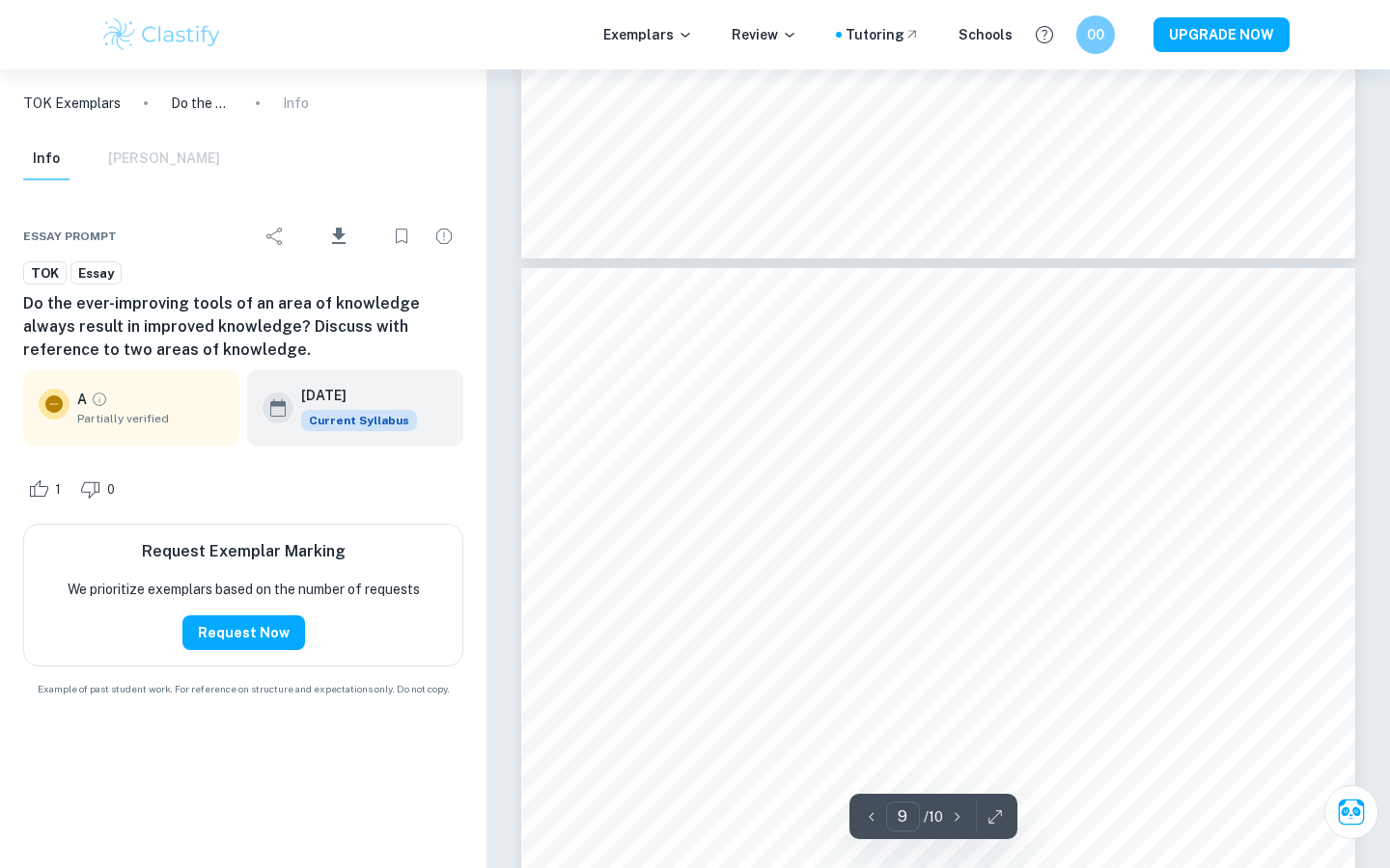
type input "10"
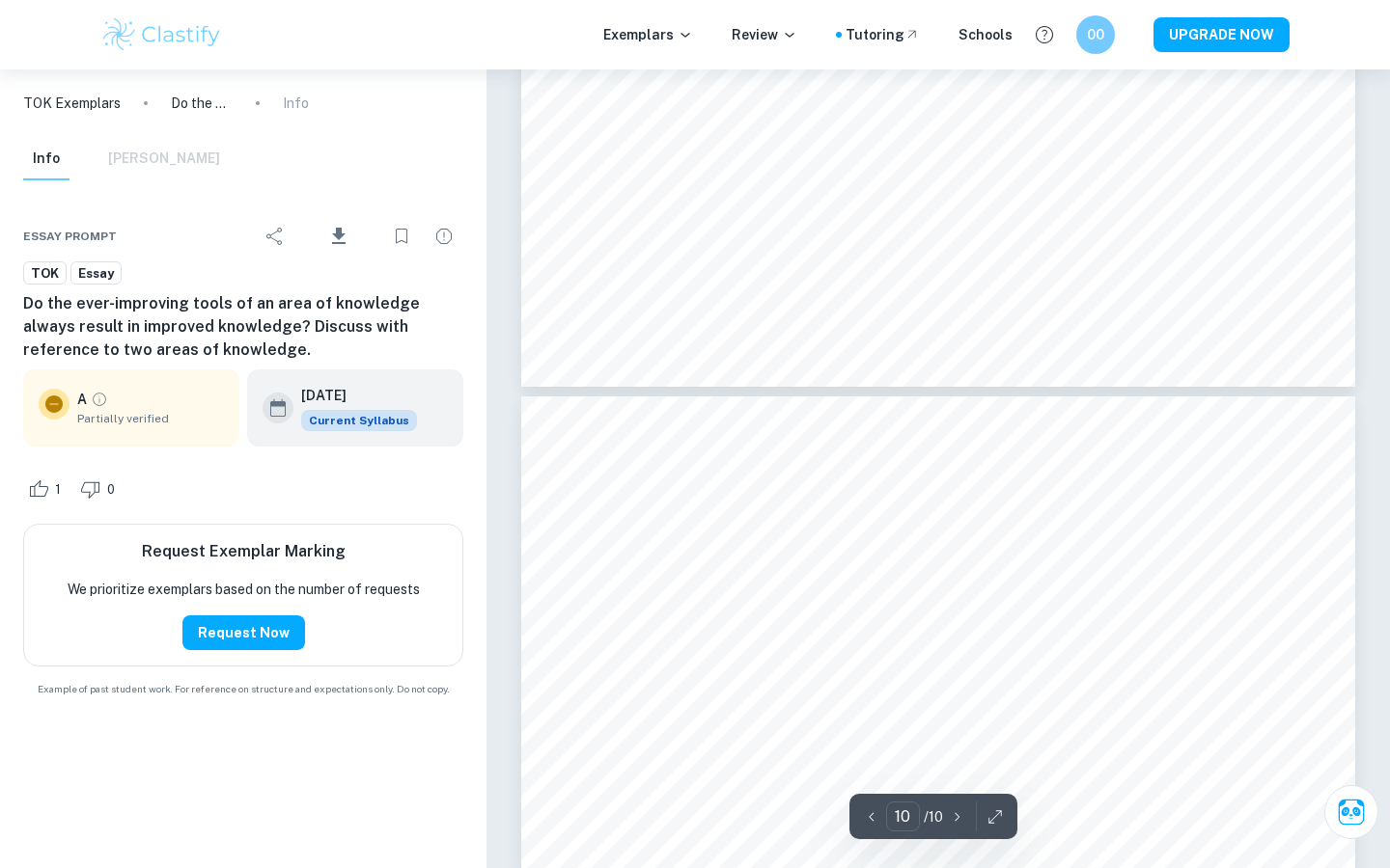
scroll to position [11272, 0]
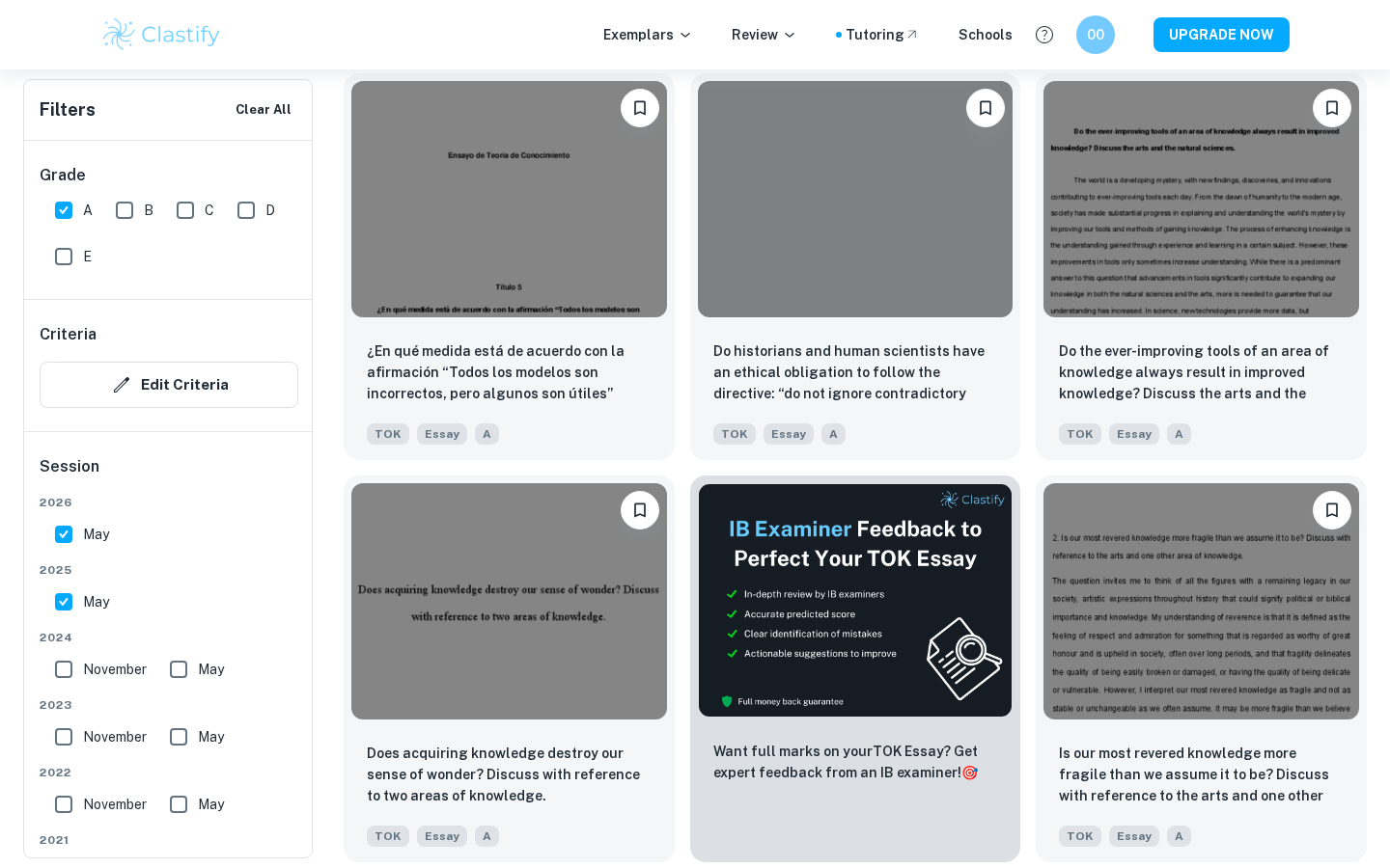
scroll to position [4708, 0]
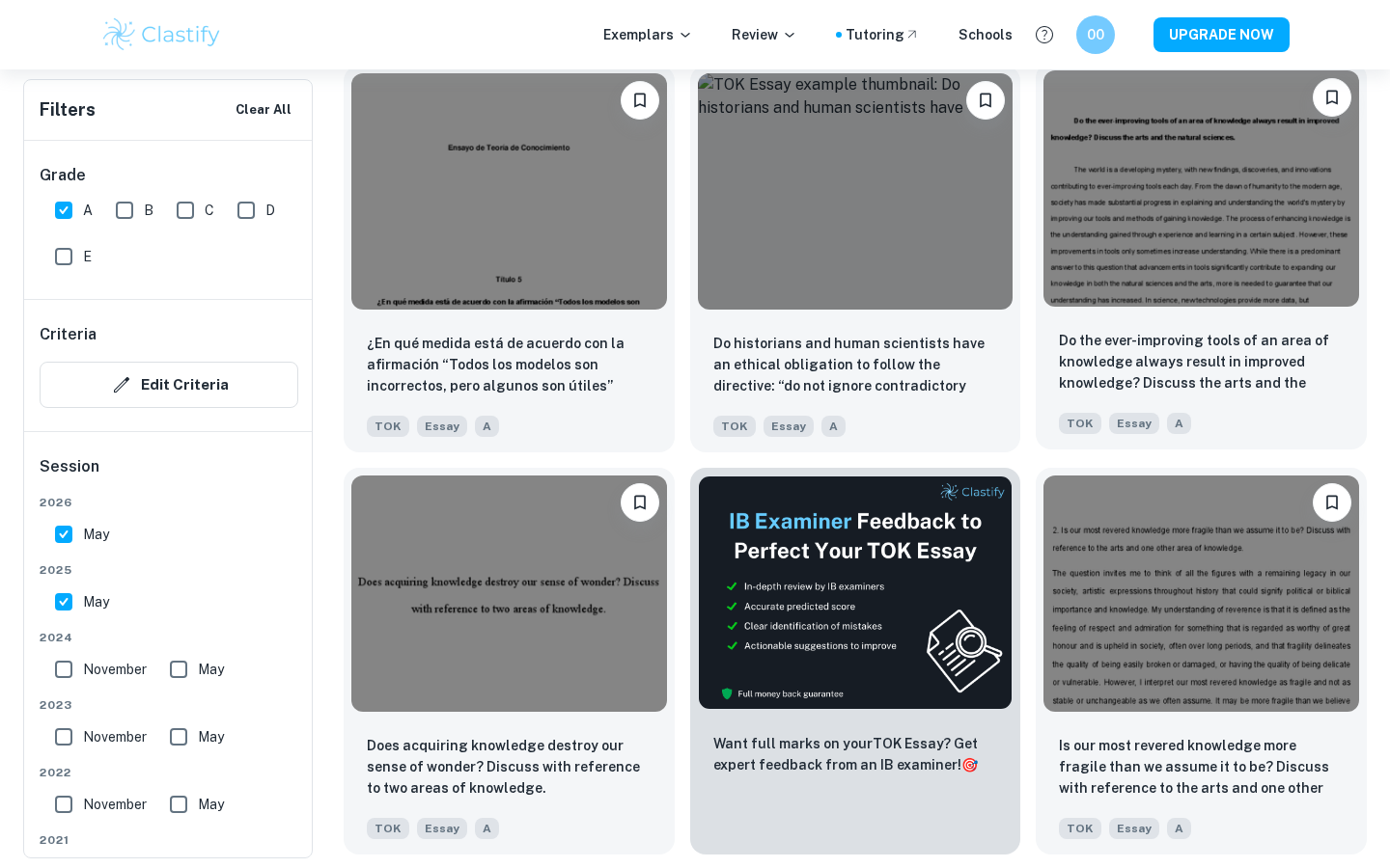
click at [655, 204] on img at bounding box center [1201, 188] width 316 height 237
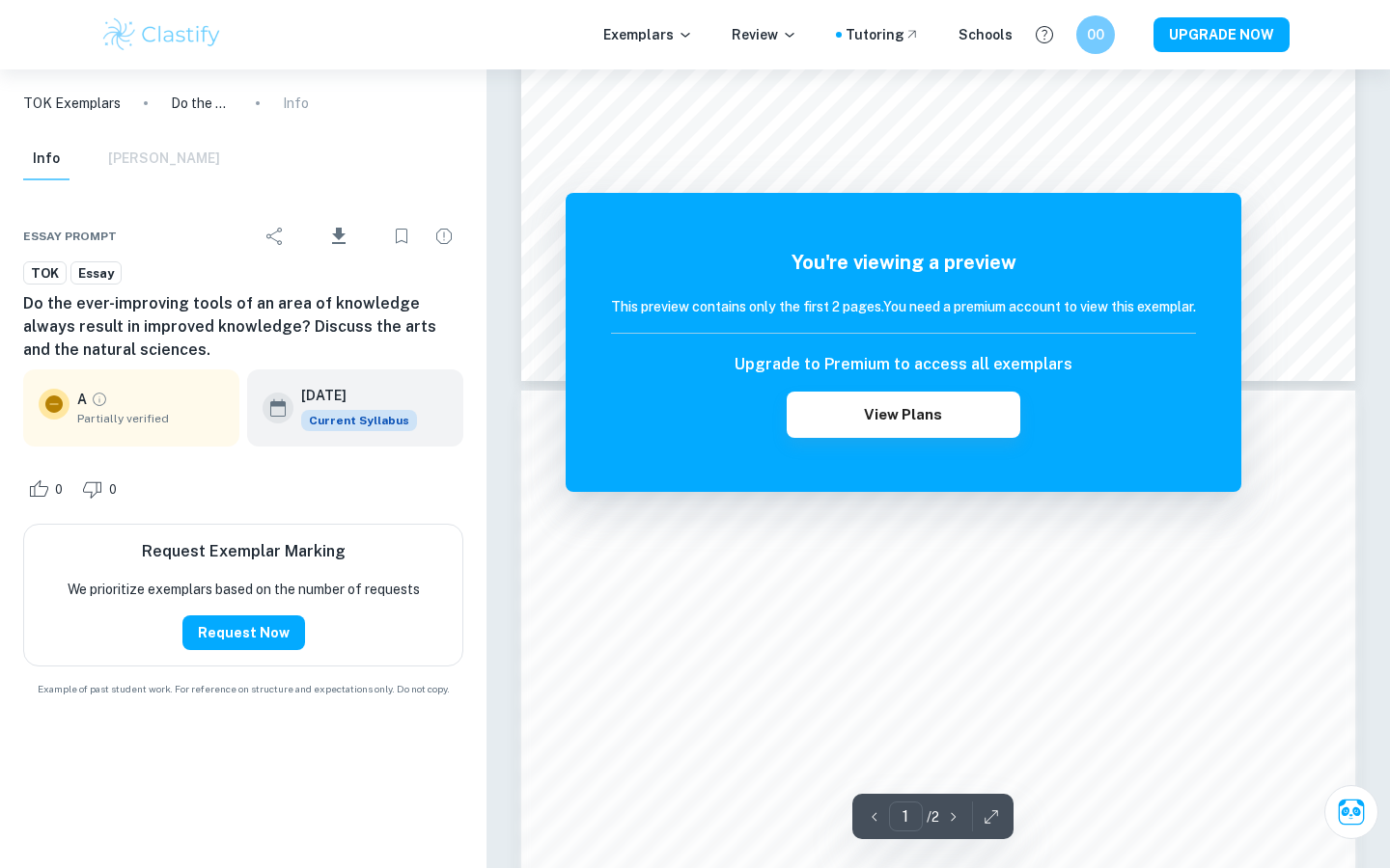
scroll to position [791, 0]
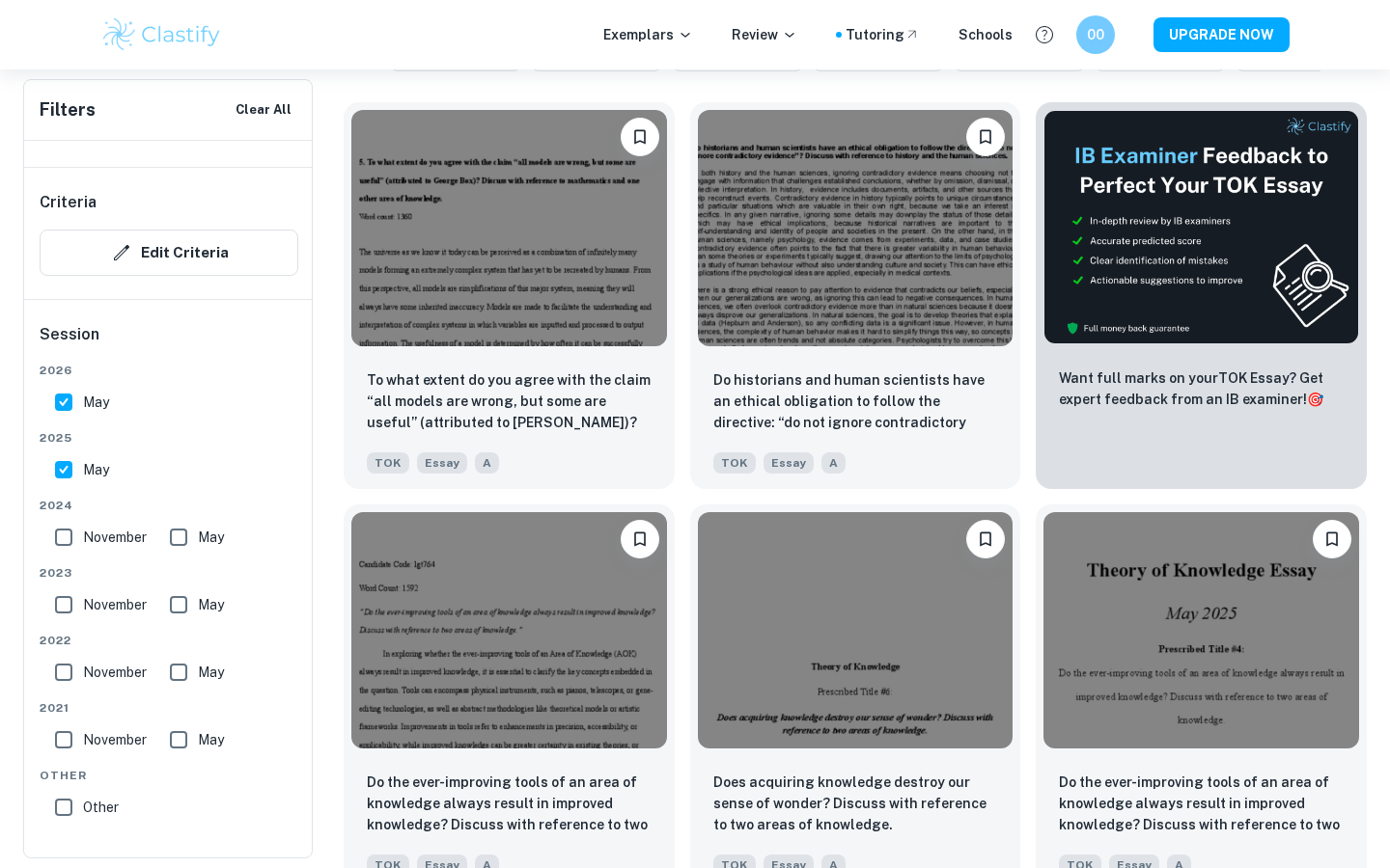
scroll to position [683, 0]
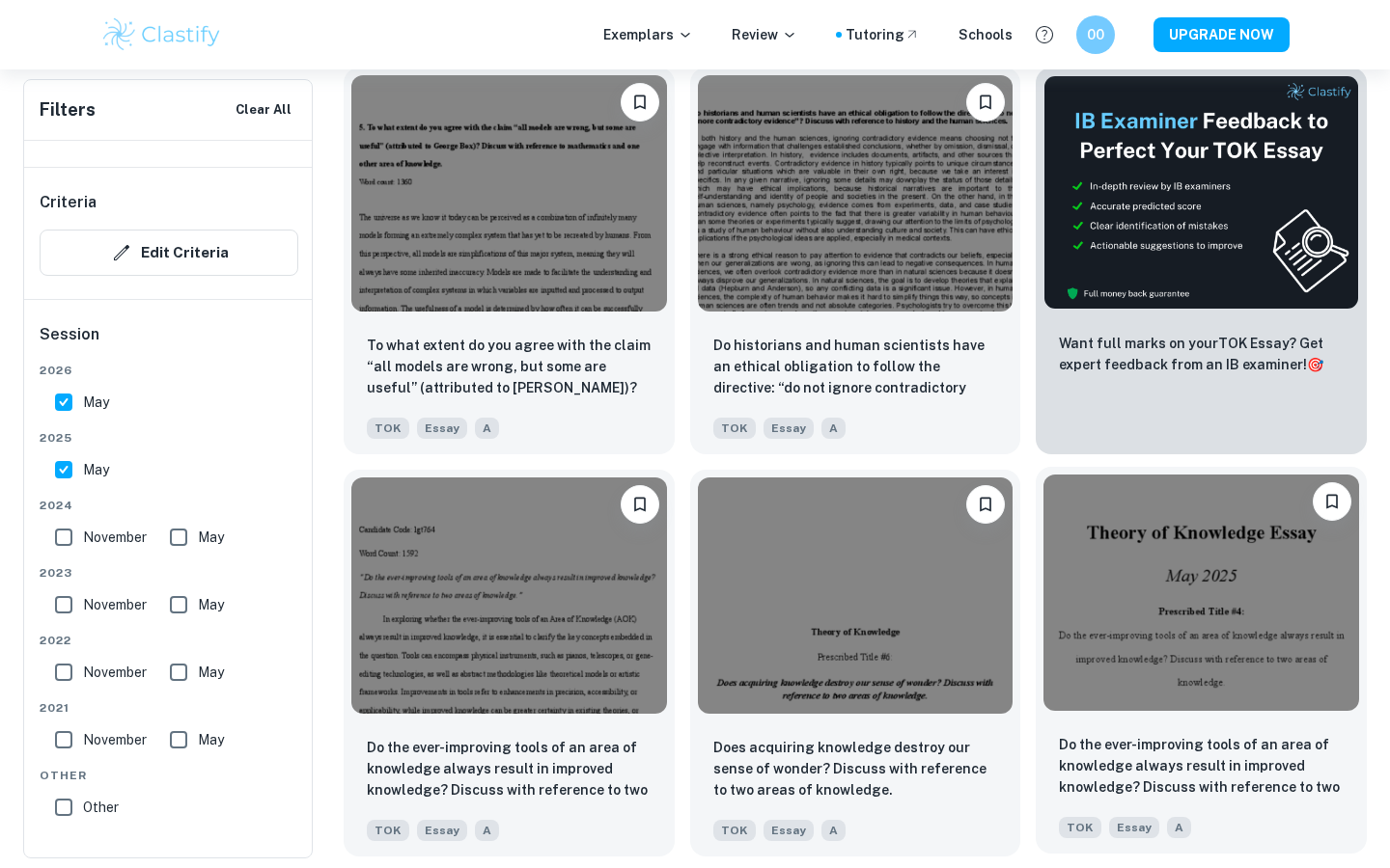
click at [655, 664] on img at bounding box center [1201, 592] width 316 height 237
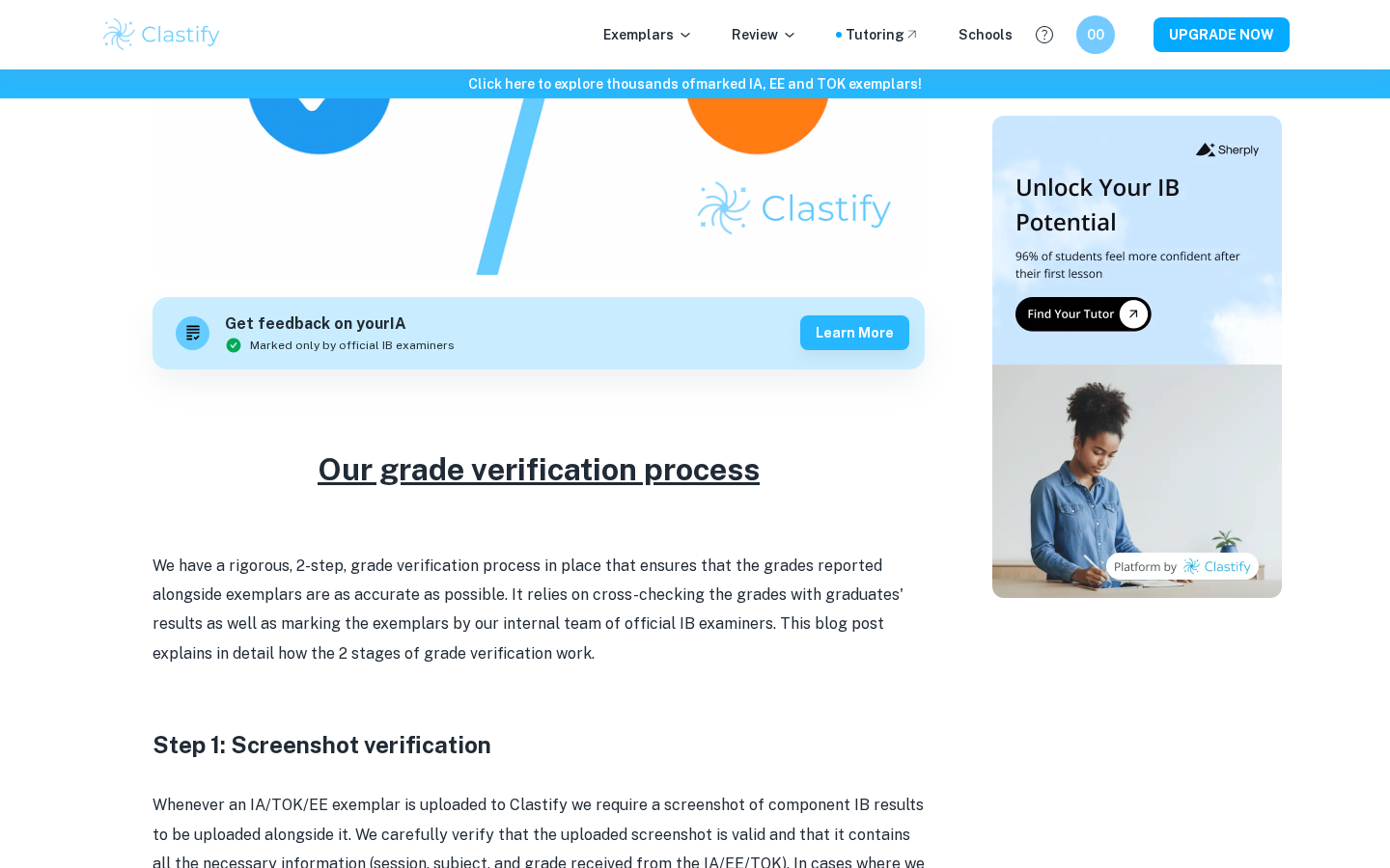
scroll to position [380, 0]
